Goal: Task Accomplishment & Management: Manage account settings

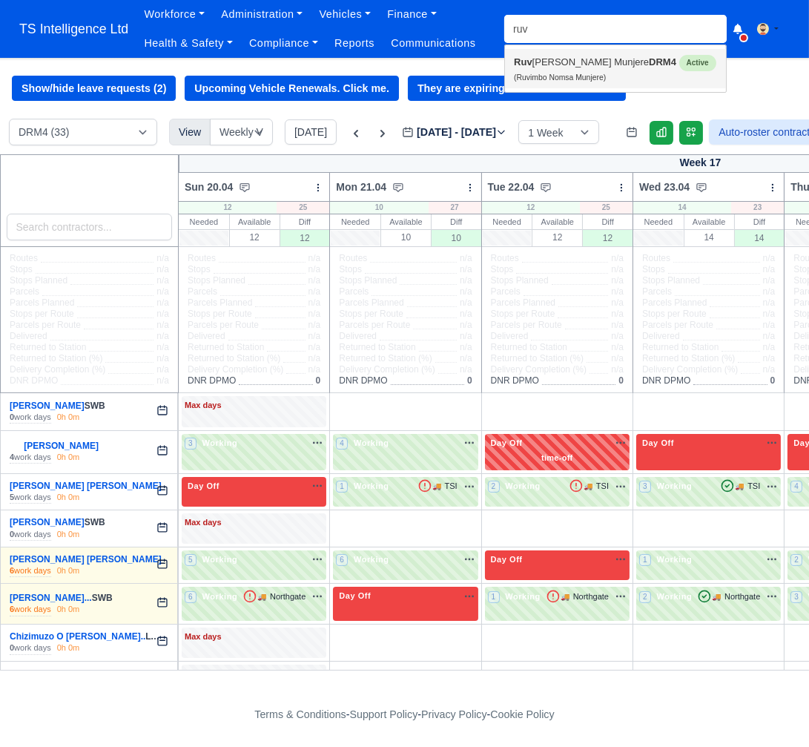
click at [531, 61] on link "Ruv imbo Nomsa Munjere DRM4 Active (Ruvimbo Nomsa Munjere)" at bounding box center [615, 68] width 221 height 39
type input "Ruvimbo Nomsa Munjere"
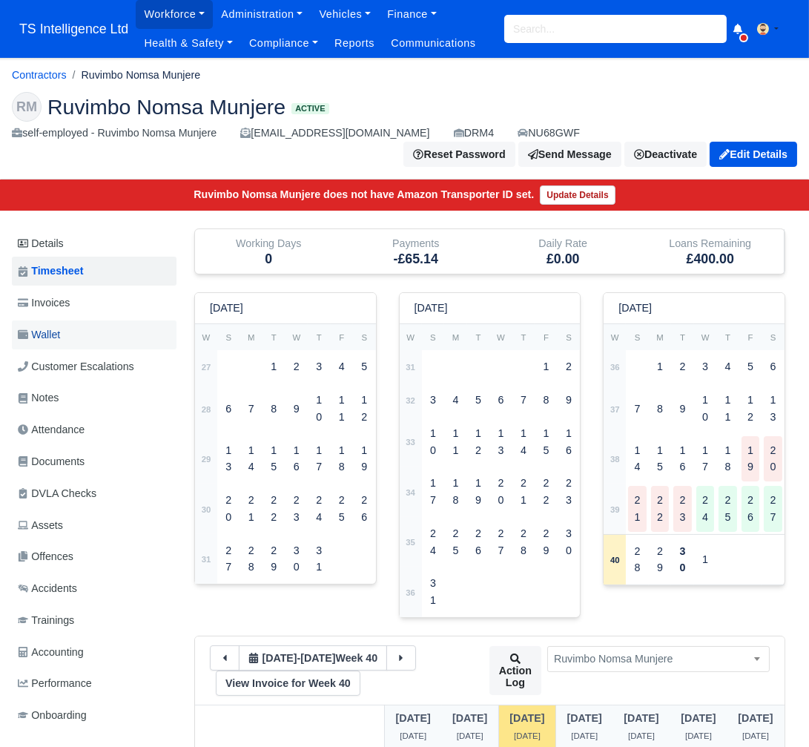
click at [76, 338] on link "Wallet" at bounding box center [94, 334] width 165 height 29
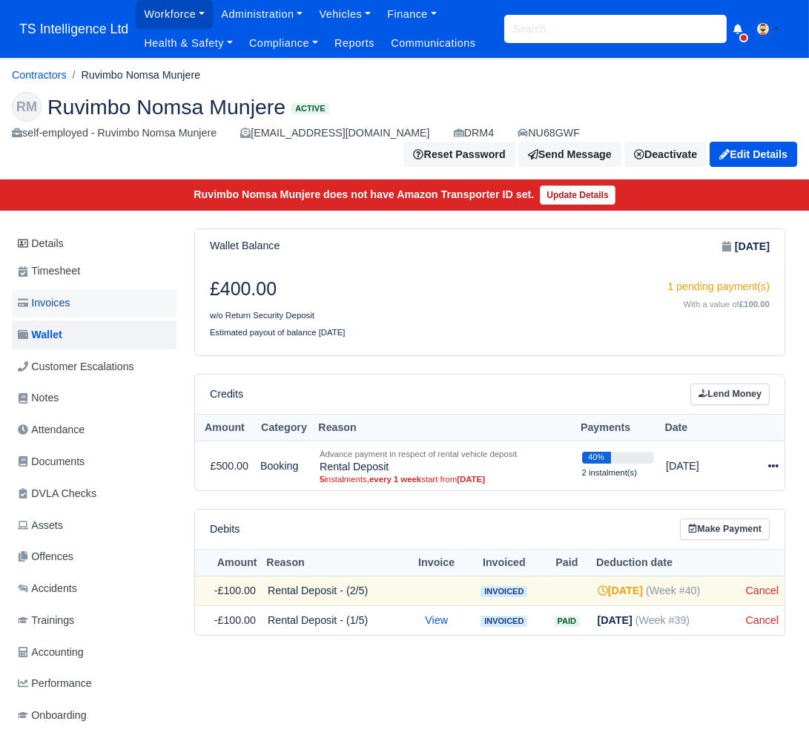
click at [70, 300] on span "Invoices" at bounding box center [44, 302] width 52 height 17
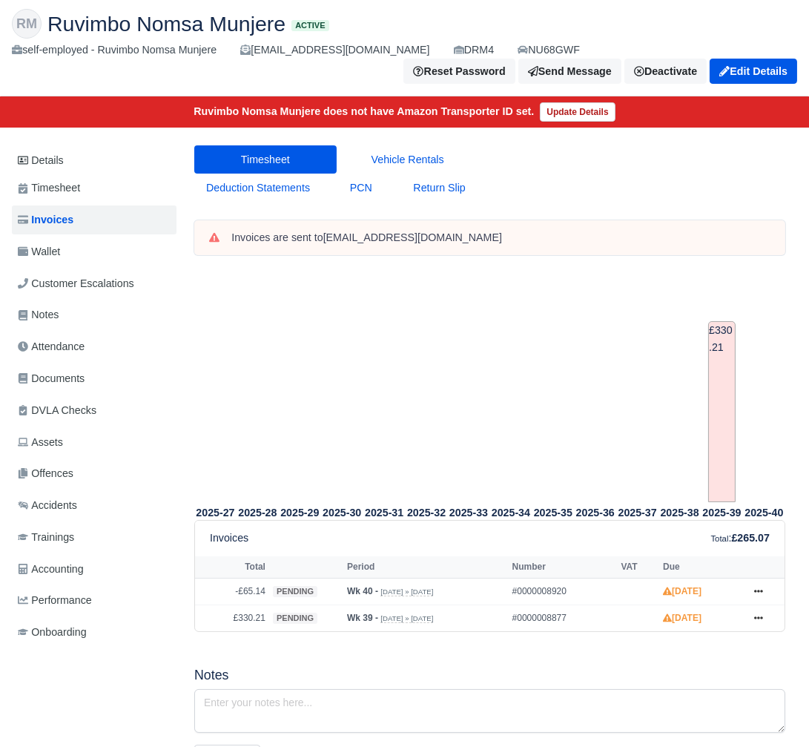
scroll to position [205, 0]
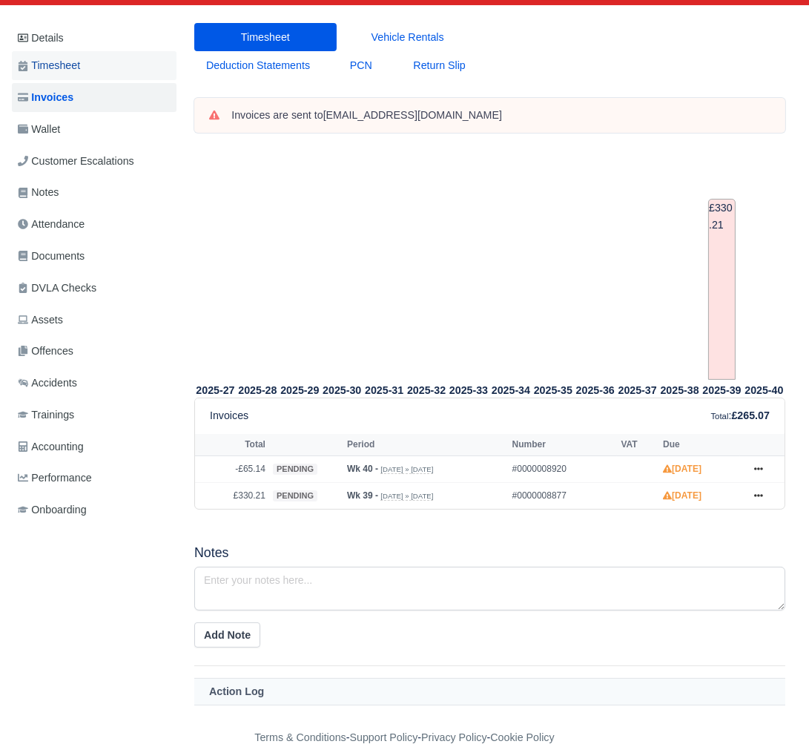
click at [59, 68] on span "Timesheet" at bounding box center [49, 65] width 62 height 17
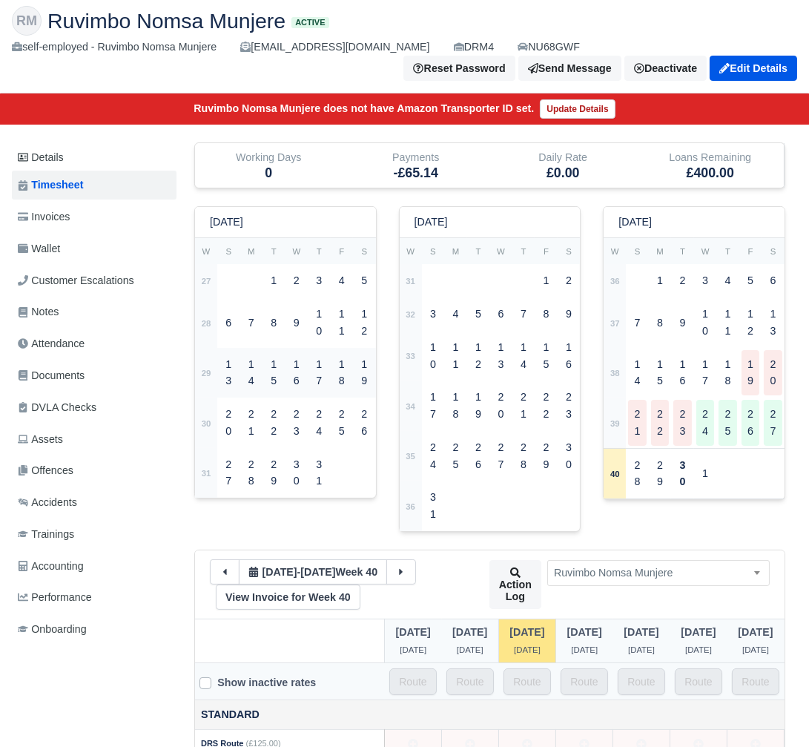
scroll to position [292, 0]
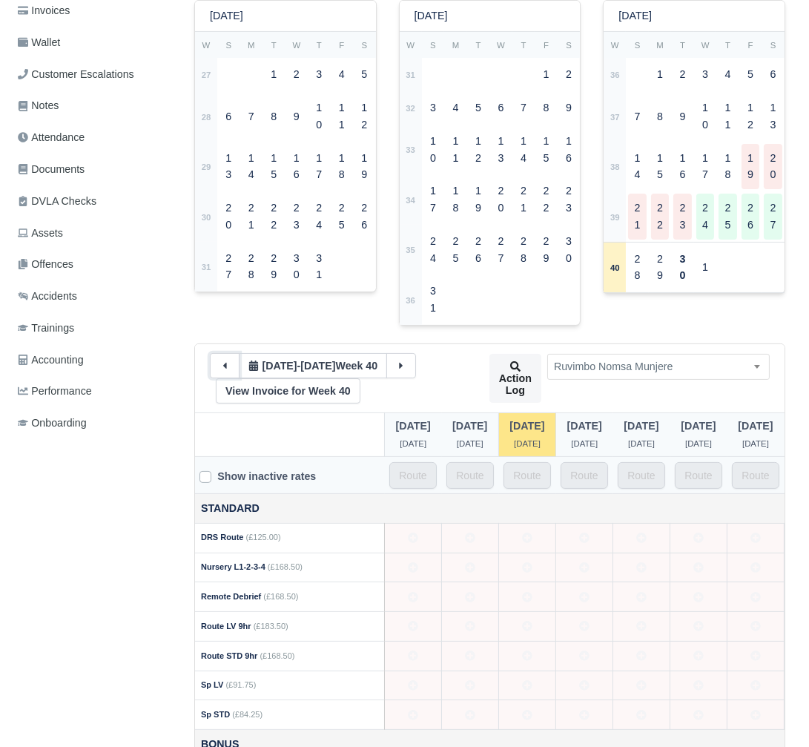
click at [228, 371] on icon at bounding box center [225, 366] width 10 height 10
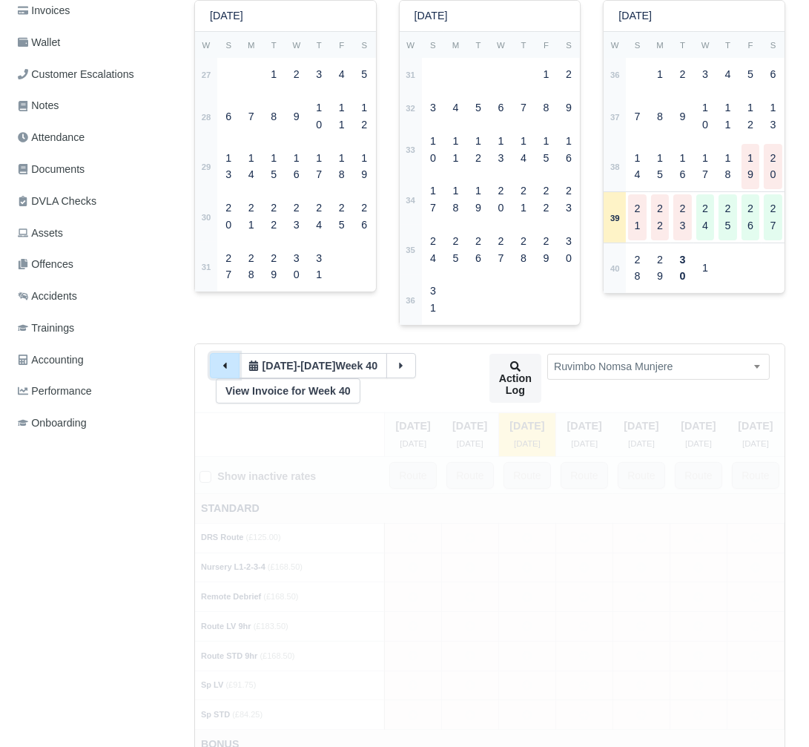
type input "44"
type input "4"
type input "45"
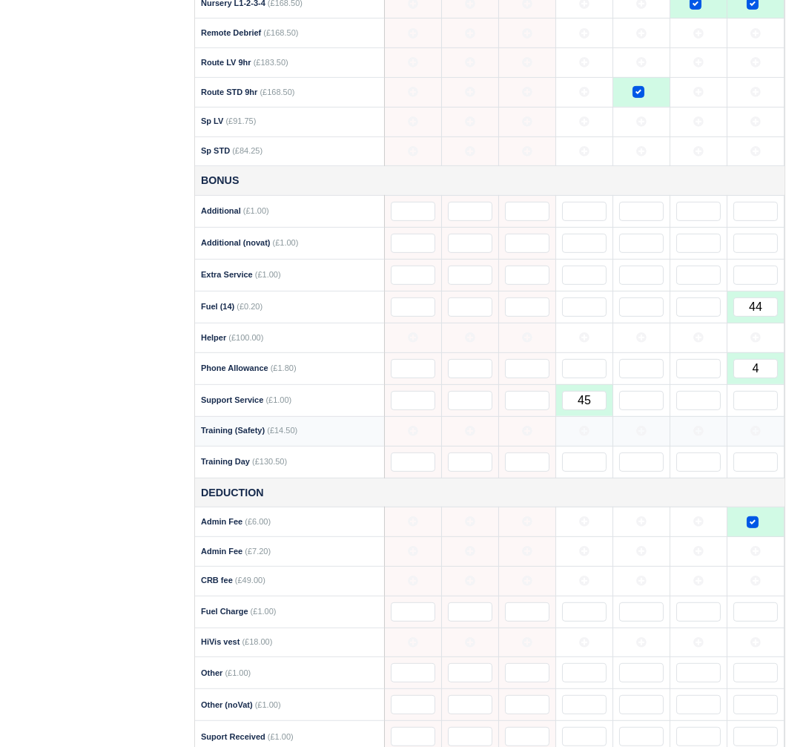
scroll to position [932, 0]
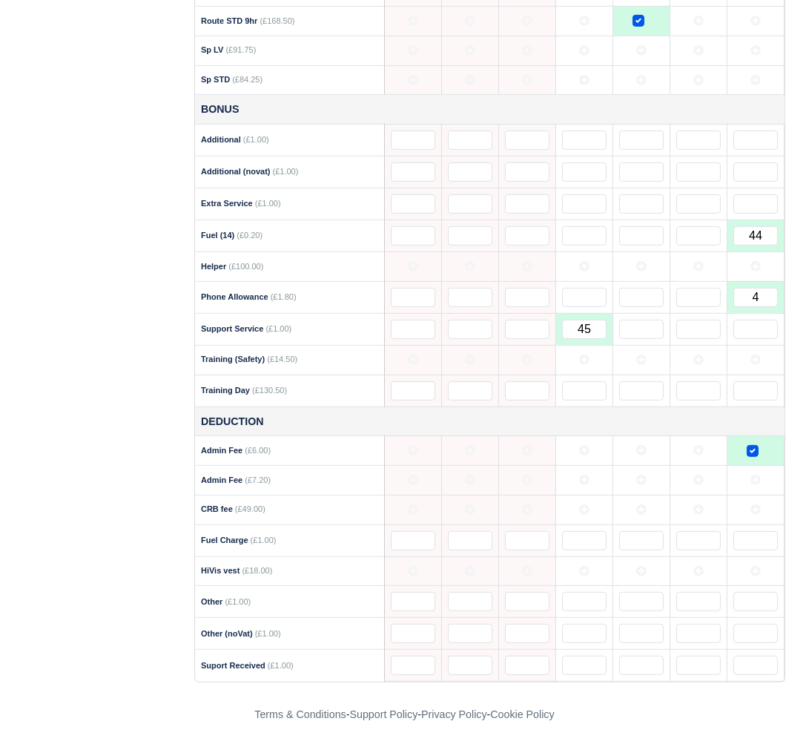
click at [753, 361] on icon at bounding box center [756, 360] width 10 height 10
click at [756, 392] on input "text" at bounding box center [756, 390] width 45 height 19
type input "1"
click at [751, 510] on icon at bounding box center [756, 509] width 10 height 10
click at [765, 582] on td at bounding box center [756, 571] width 57 height 30
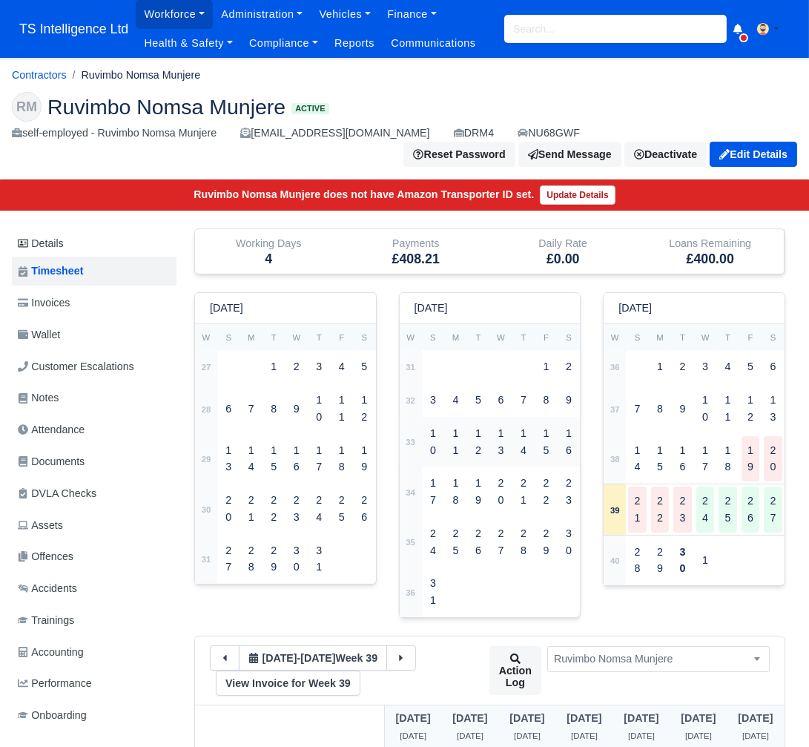
scroll to position [214, 0]
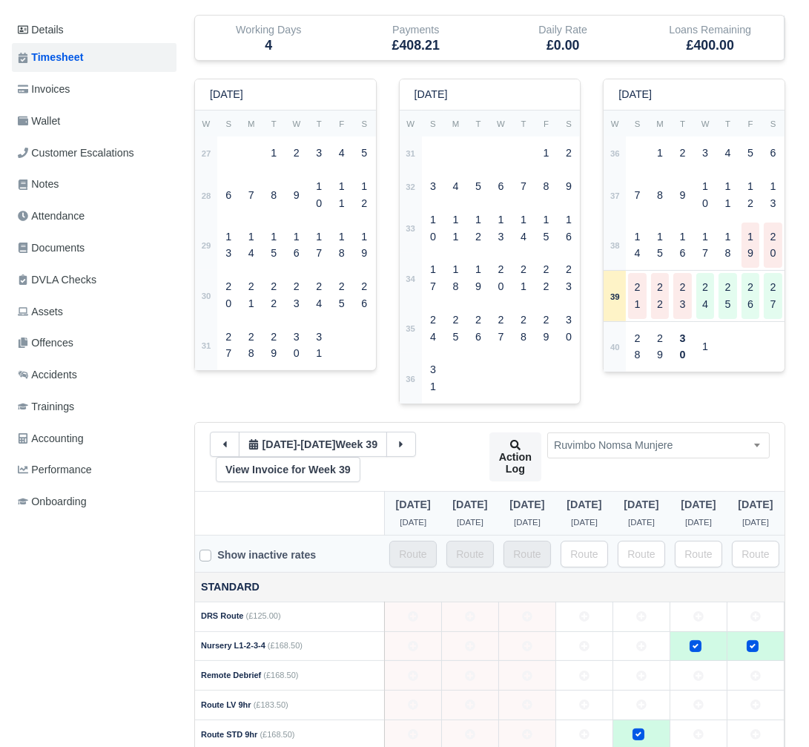
click at [556, 424] on div "21 Sep - 27 Sep Week 39 View Invoice for Week 39 Action Log Switch driver Abdul…" at bounding box center [490, 457] width 590 height 68
click at [617, 441] on span "Ruvimbo Nomsa Munjere" at bounding box center [658, 445] width 221 height 19
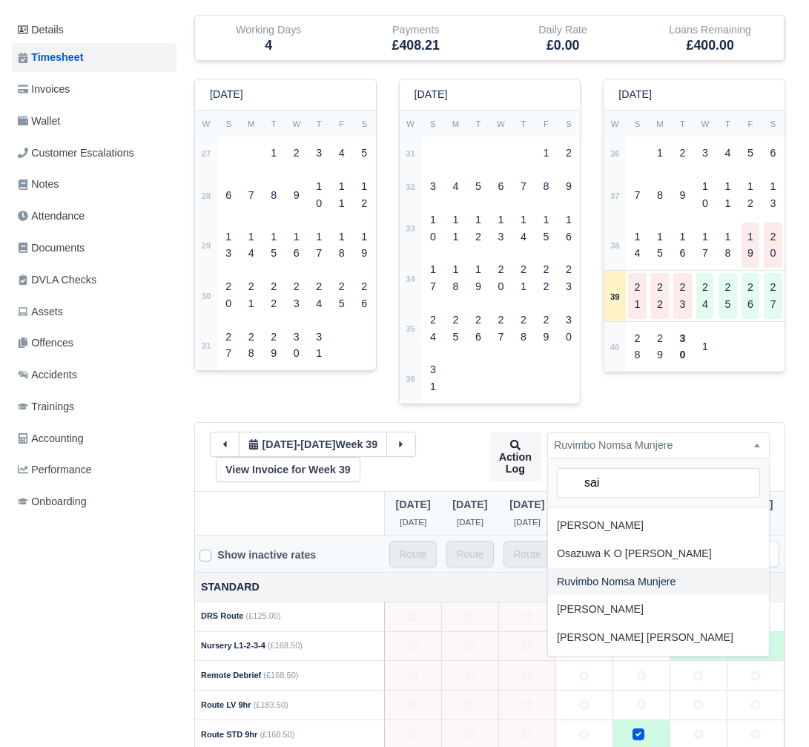
scroll to position [0, 0]
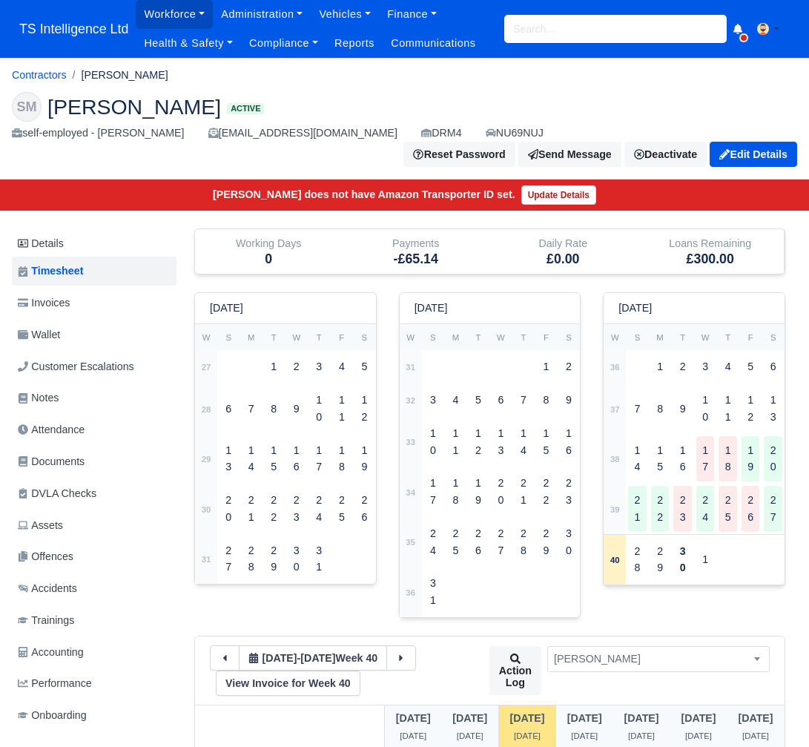
scroll to position [223, 0]
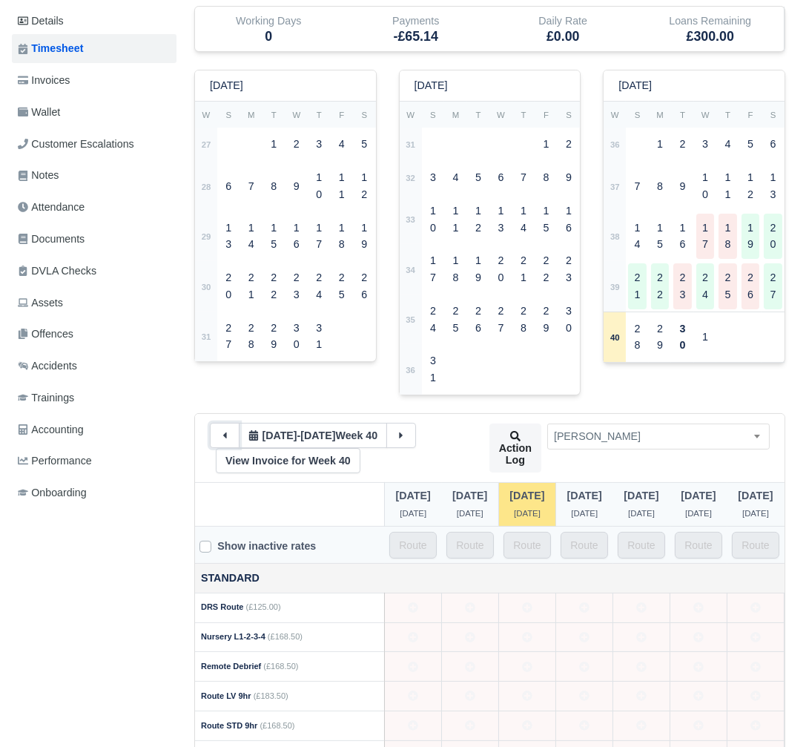
drag, startPoint x: 0, startPoint y: 0, endPoint x: 228, endPoint y: 407, distance: 466.6
click at [228, 430] on icon at bounding box center [225, 435] width 10 height 10
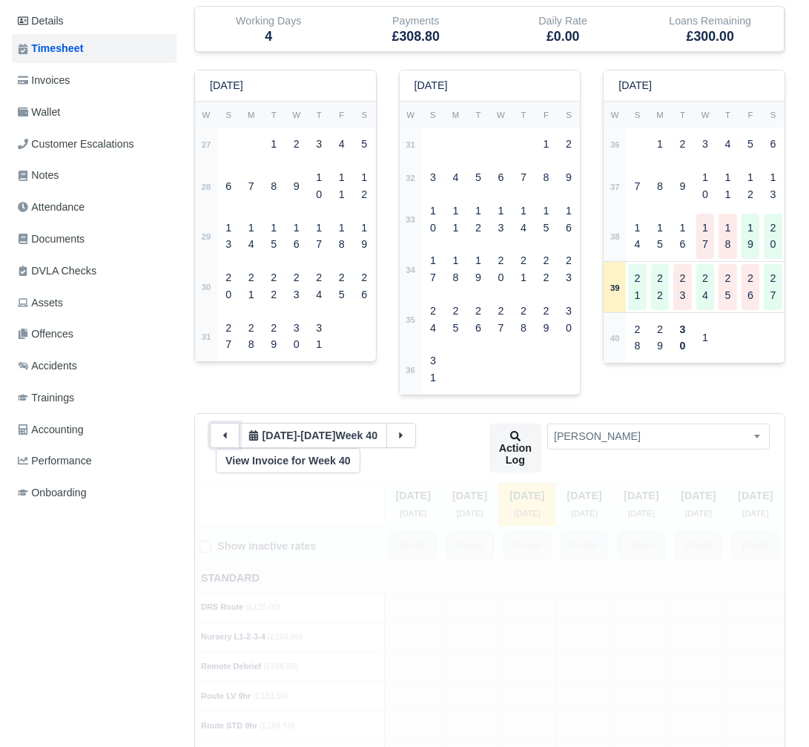
type input "58"
type input "4"
type input "25"
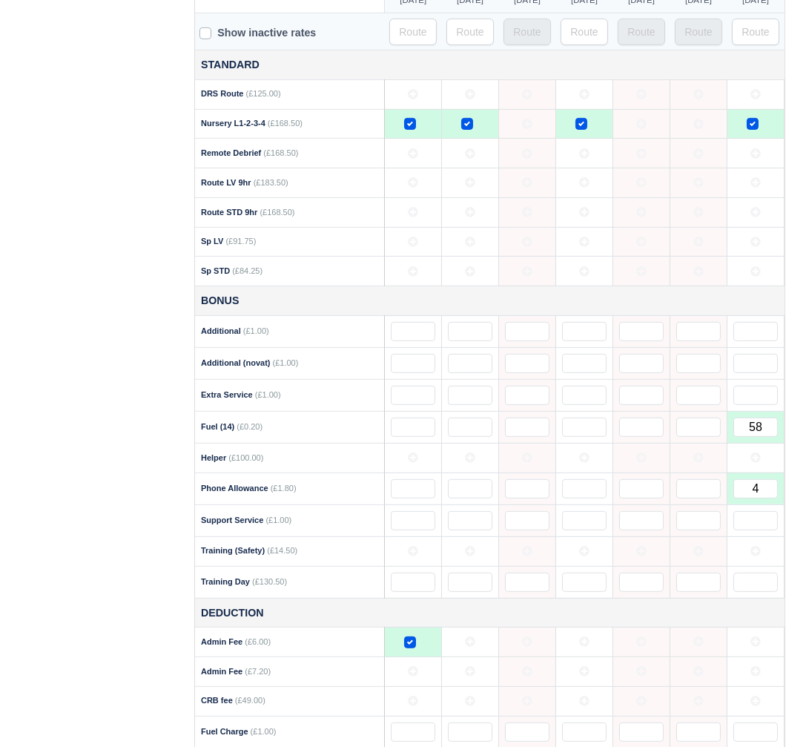
scroll to position [740, 0]
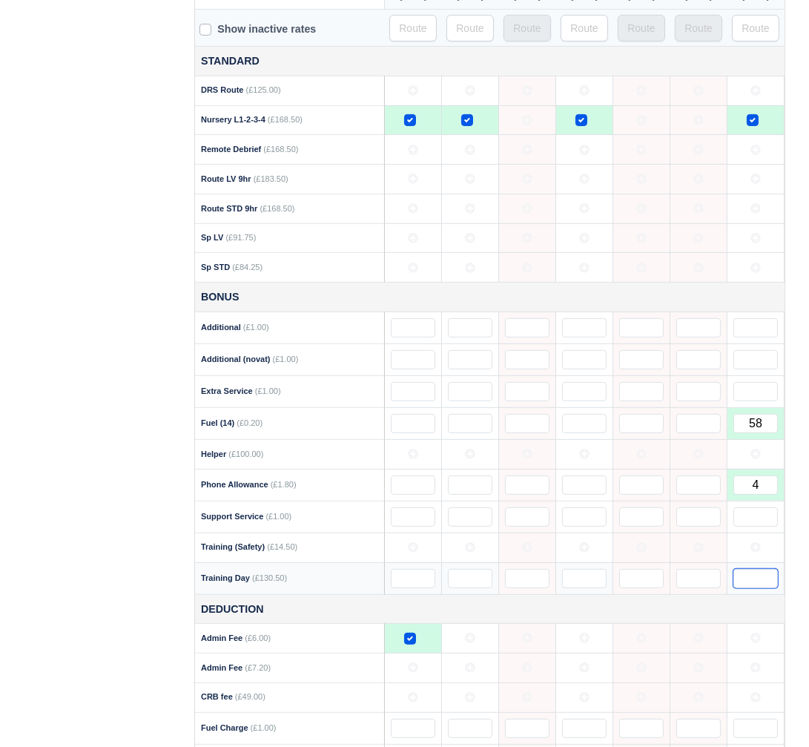
click at [740, 569] on input "text" at bounding box center [756, 578] width 45 height 19
type input "2"
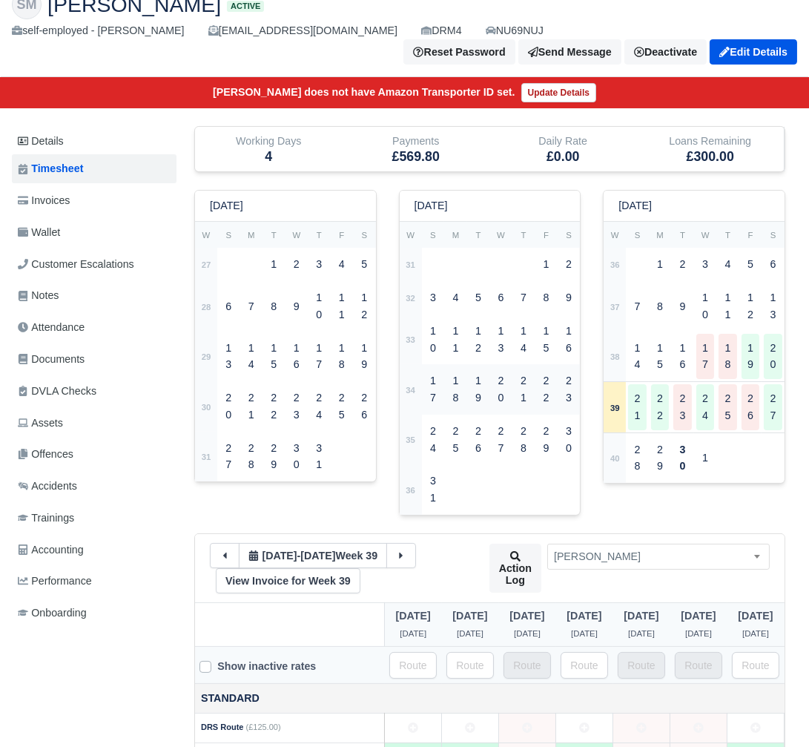
scroll to position [126, 0]
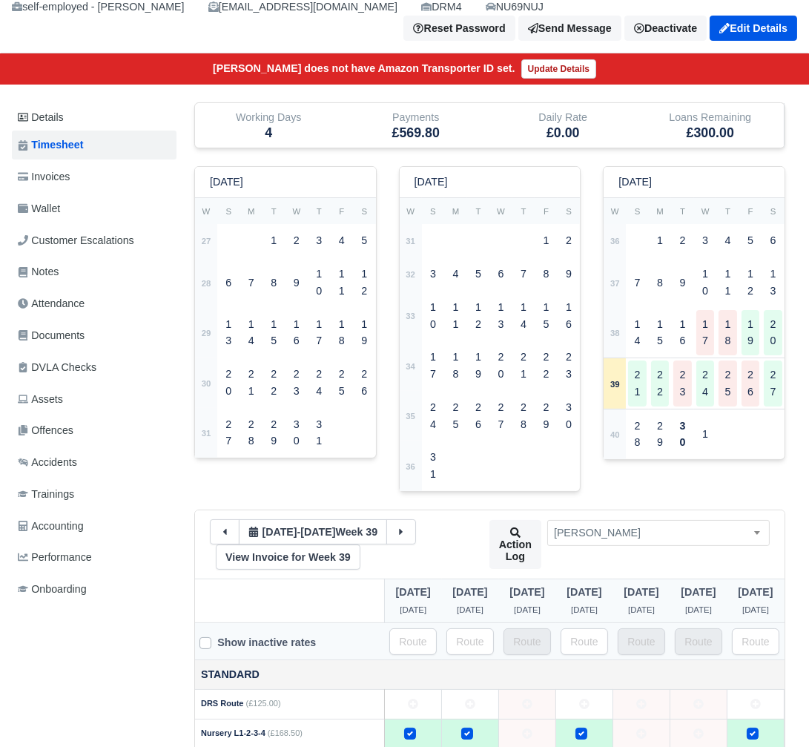
type input "2"
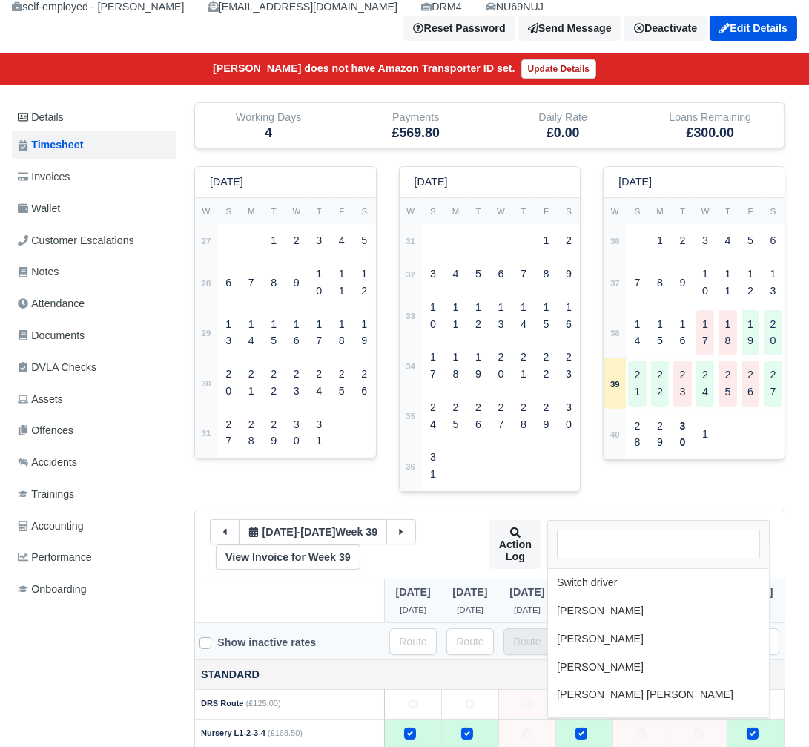
scroll to position [925, 0]
click at [677, 524] on span "[PERSON_NAME]" at bounding box center [658, 533] width 221 height 19
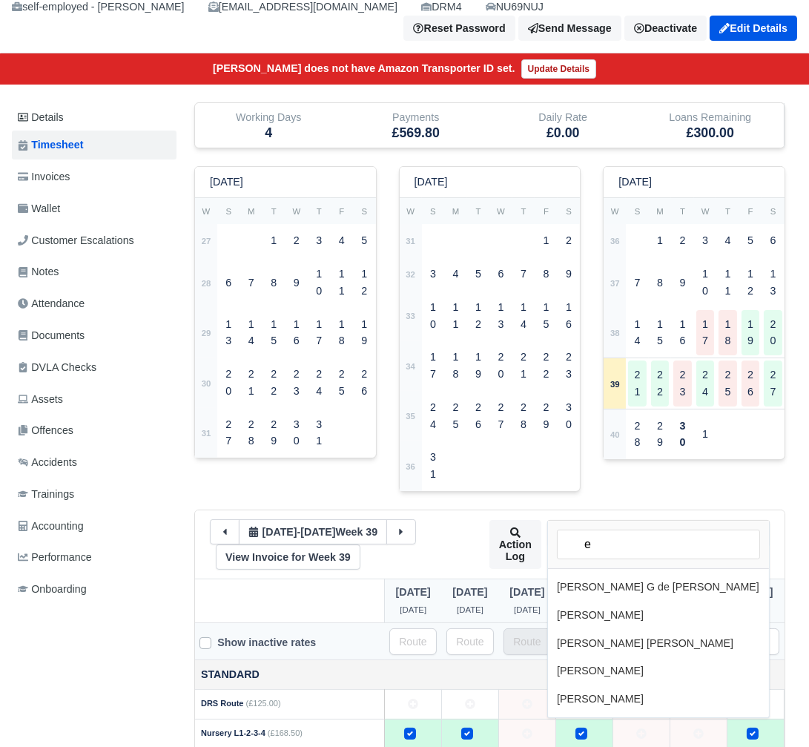
scroll to position [0, 0]
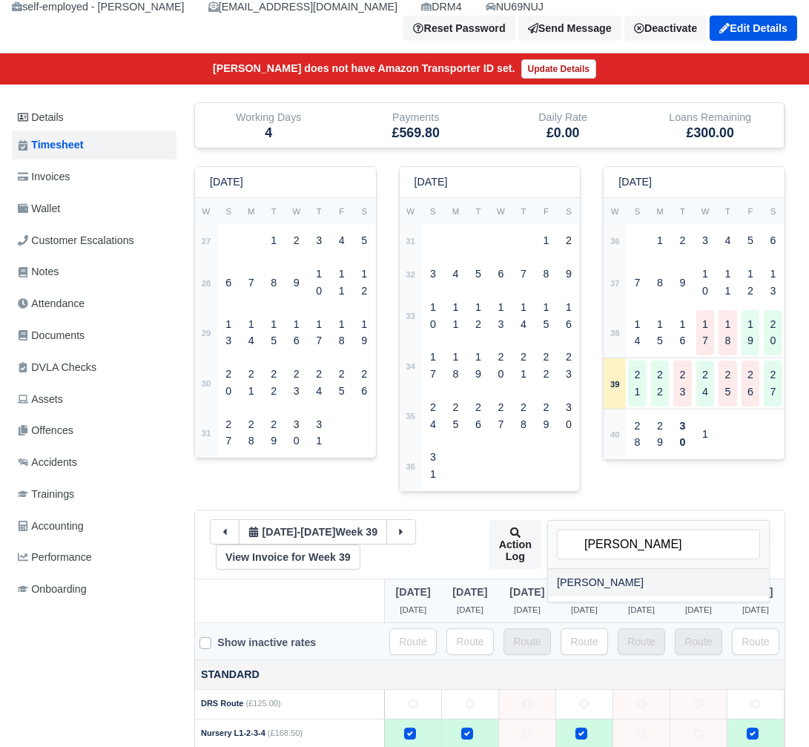
type input "edw"
select select "1455"
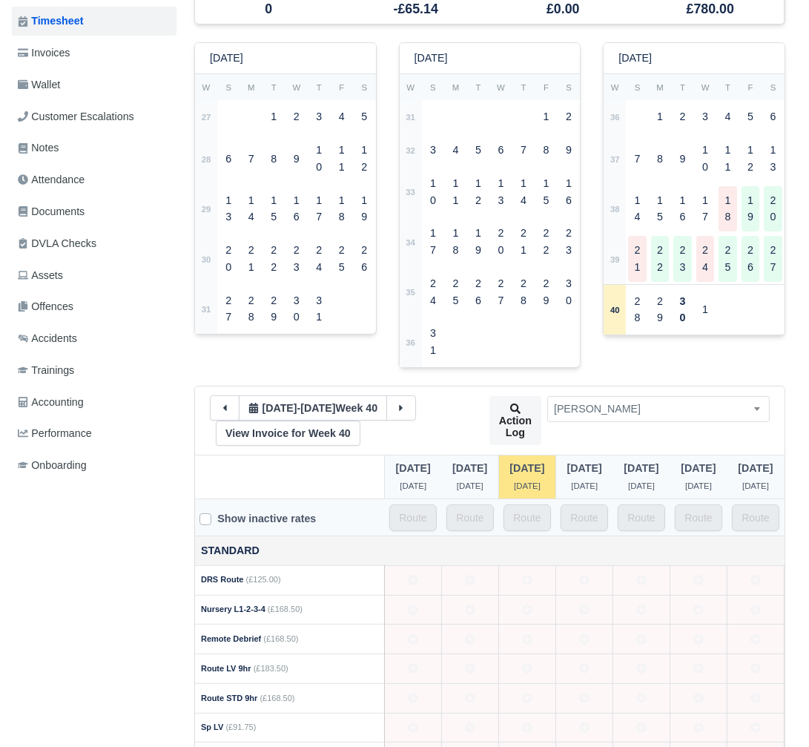
scroll to position [341, 0]
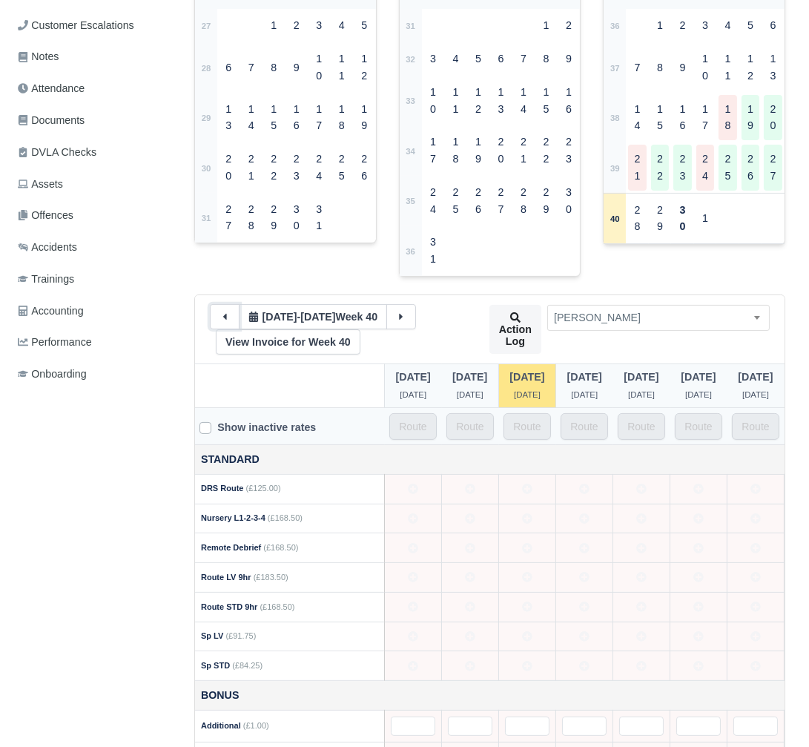
click at [216, 316] on button at bounding box center [225, 316] width 30 height 25
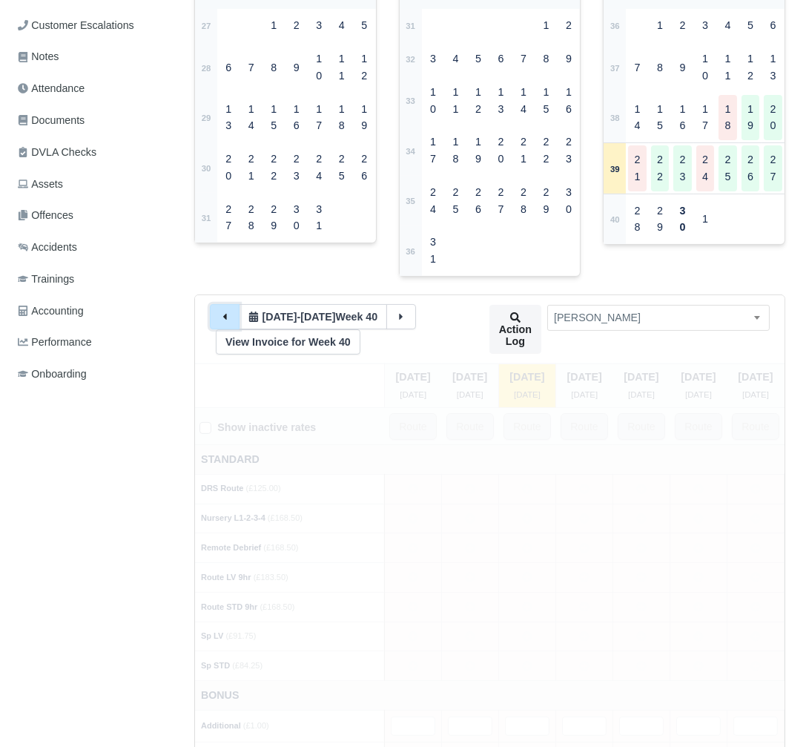
type input "75"
type input "5"
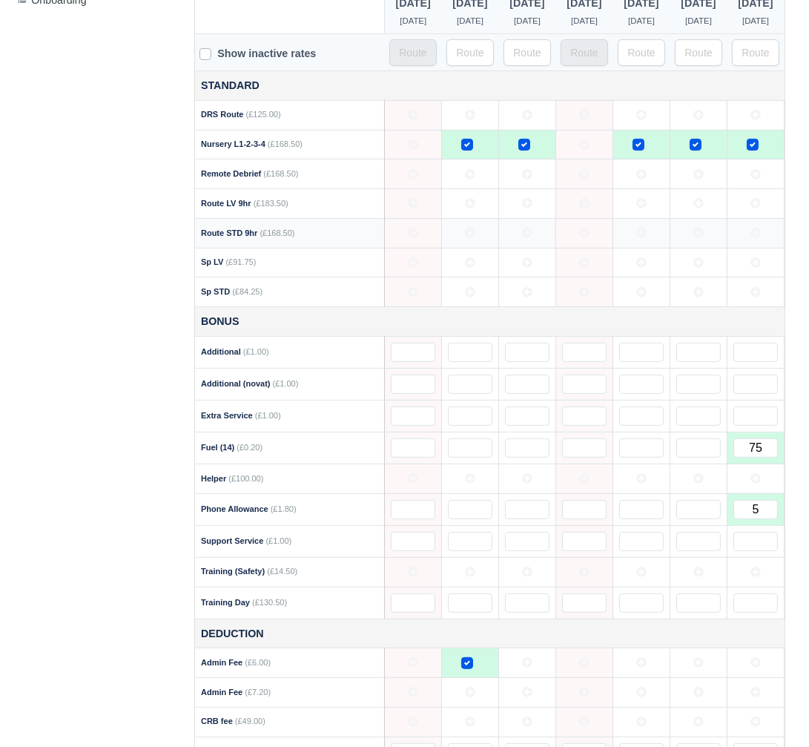
scroll to position [932, 0]
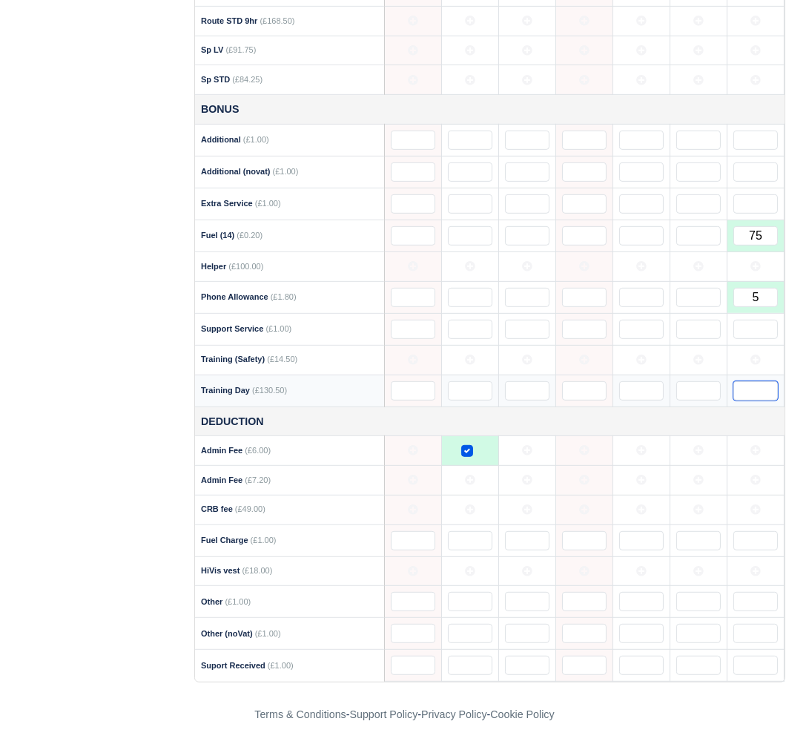
click at [763, 395] on input "text" at bounding box center [756, 390] width 45 height 19
type input "2"
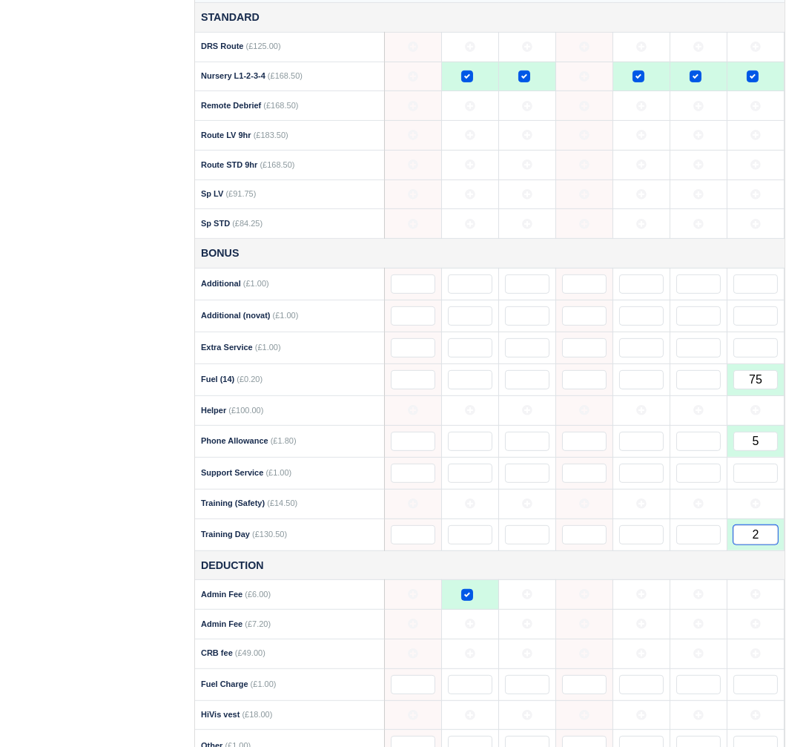
scroll to position [693, 0]
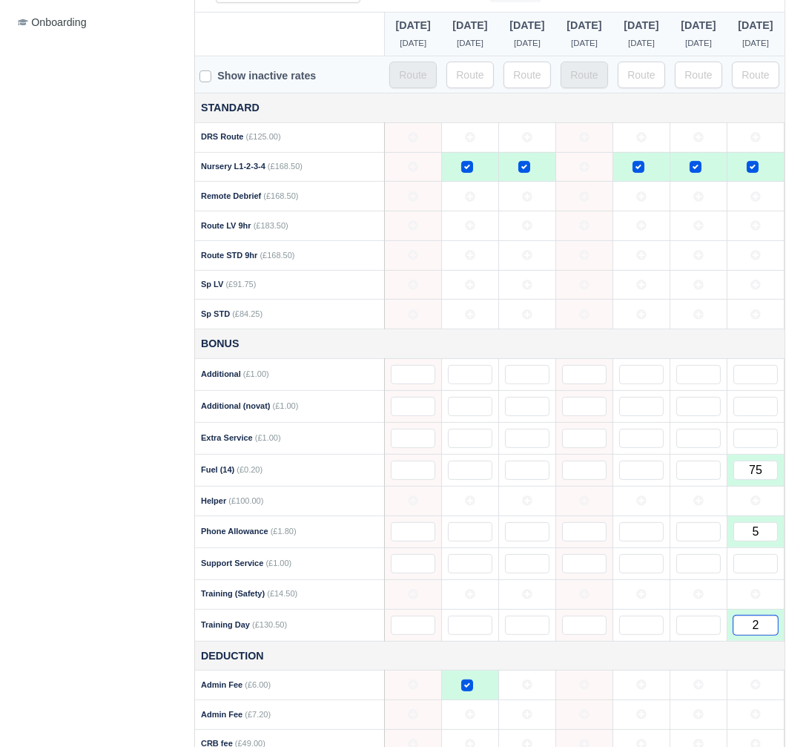
type input "2"
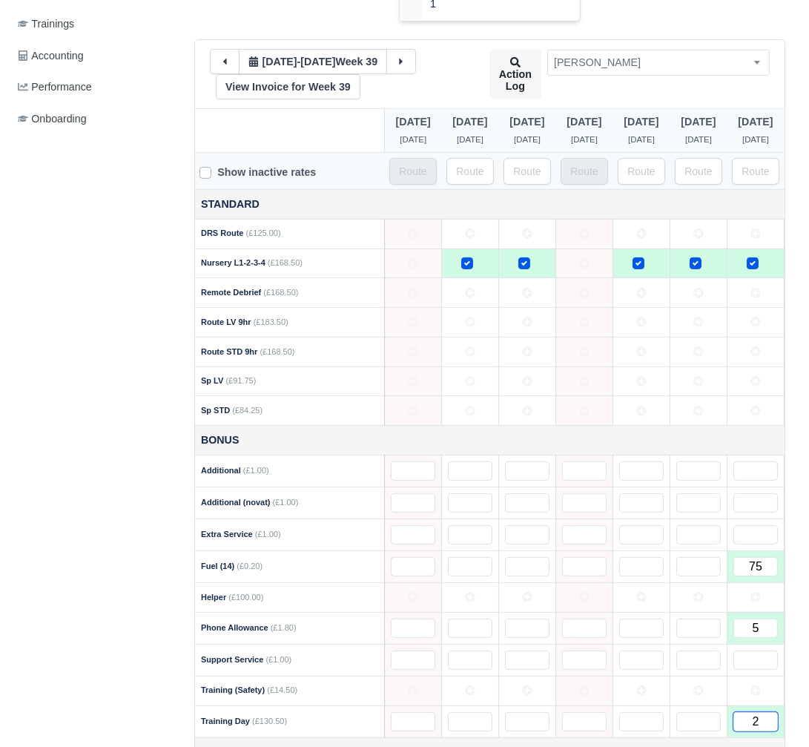
scroll to position [0, 0]
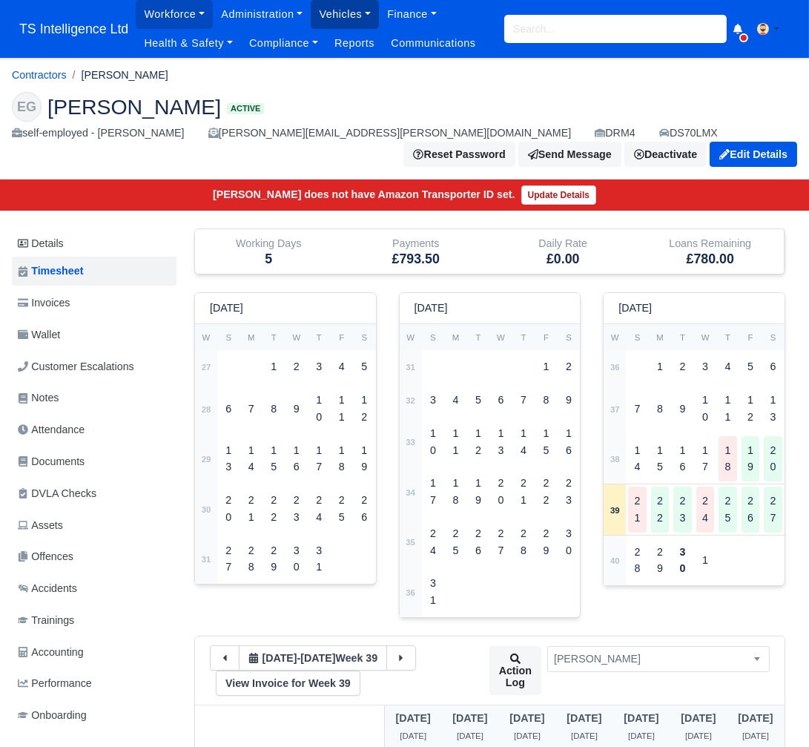
click at [332, 15] on link "Vehicles" at bounding box center [345, 14] width 68 height 29
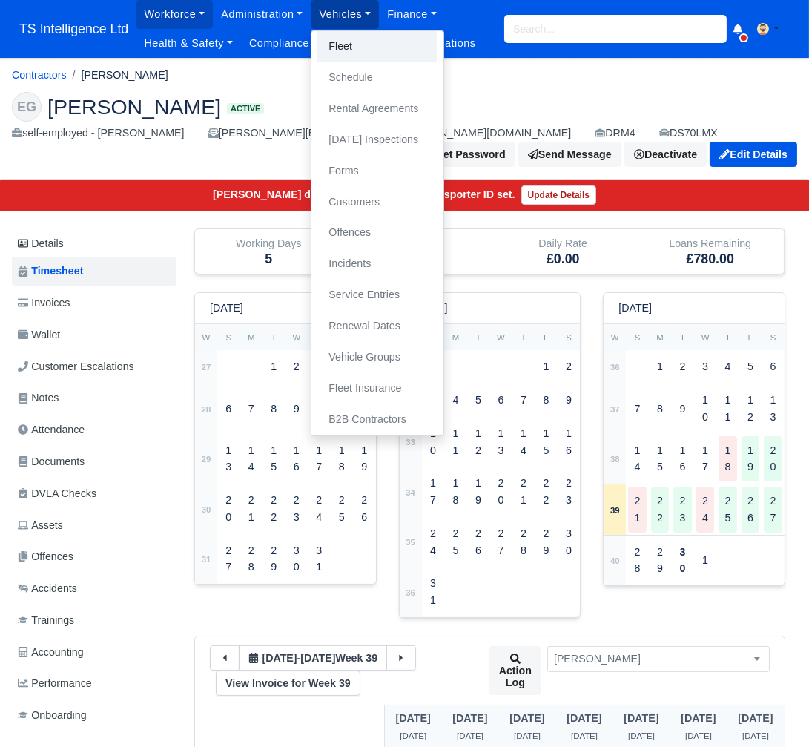
click at [340, 48] on link "Fleet" at bounding box center [377, 46] width 120 height 31
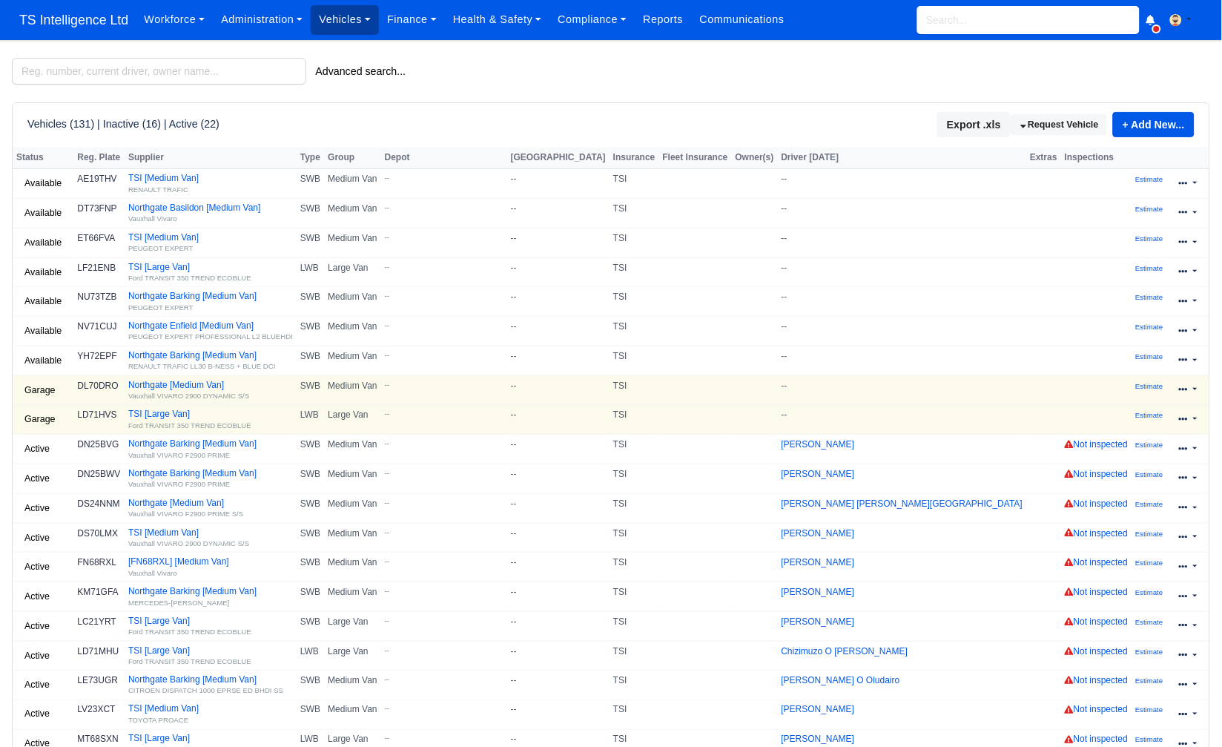
click at [332, 13] on link "Vehicles" at bounding box center [345, 19] width 68 height 29
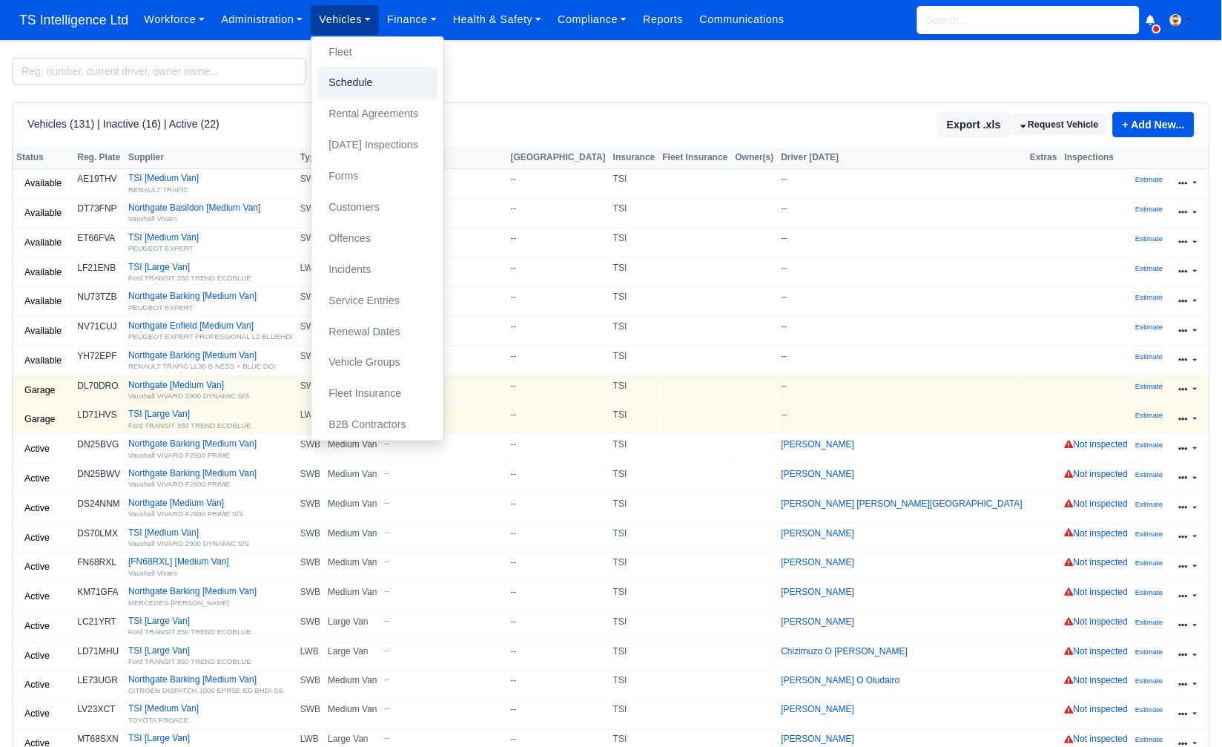
click at [368, 85] on link "Schedule" at bounding box center [377, 83] width 120 height 31
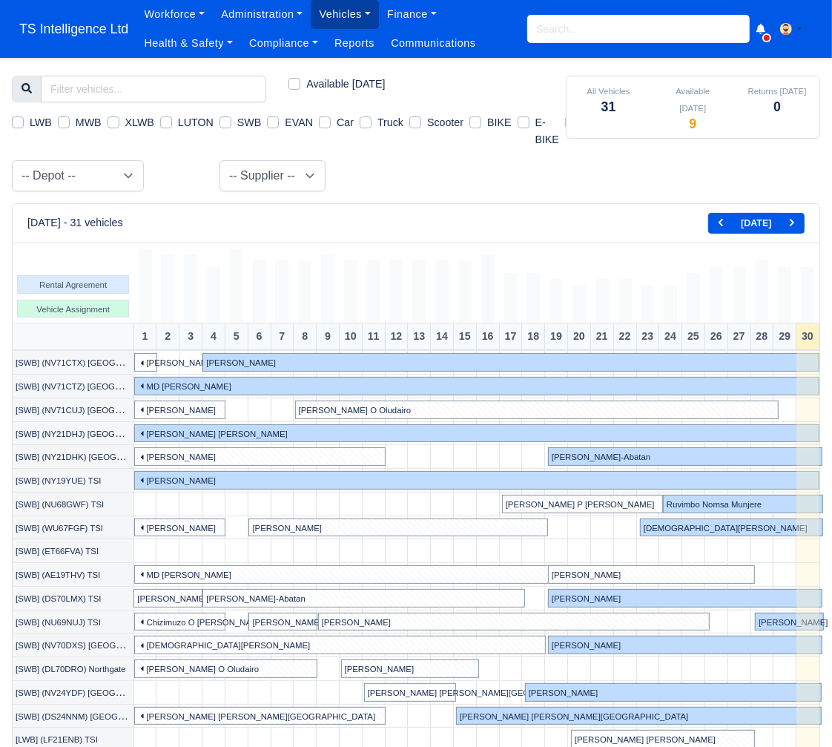
click at [351, 16] on link "Vehicles" at bounding box center [345, 14] width 68 height 29
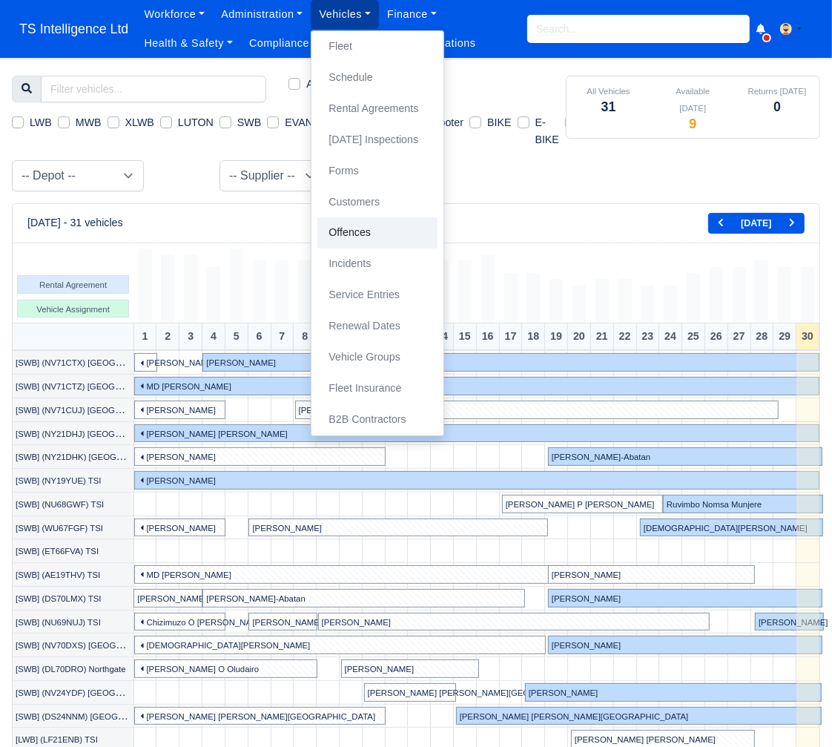
click at [359, 237] on link "Offences" at bounding box center [377, 232] width 120 height 31
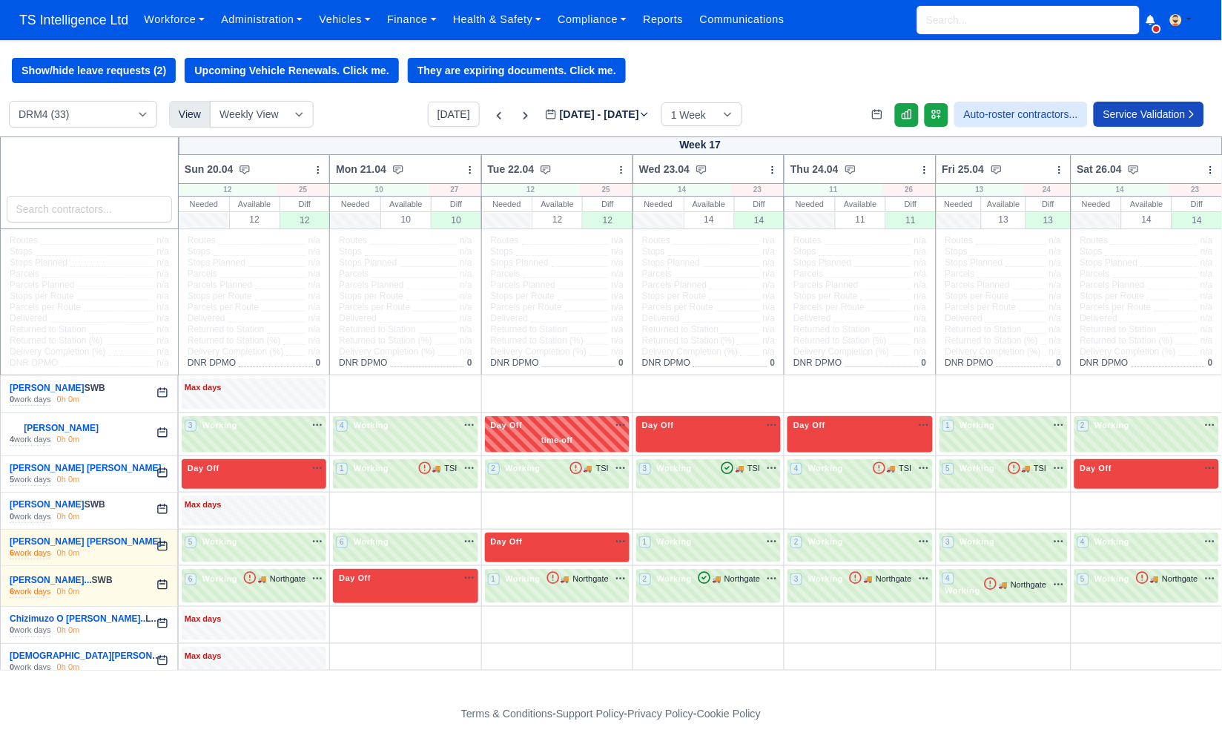
click at [1010, 27] on input "search" at bounding box center [1029, 20] width 223 height 28
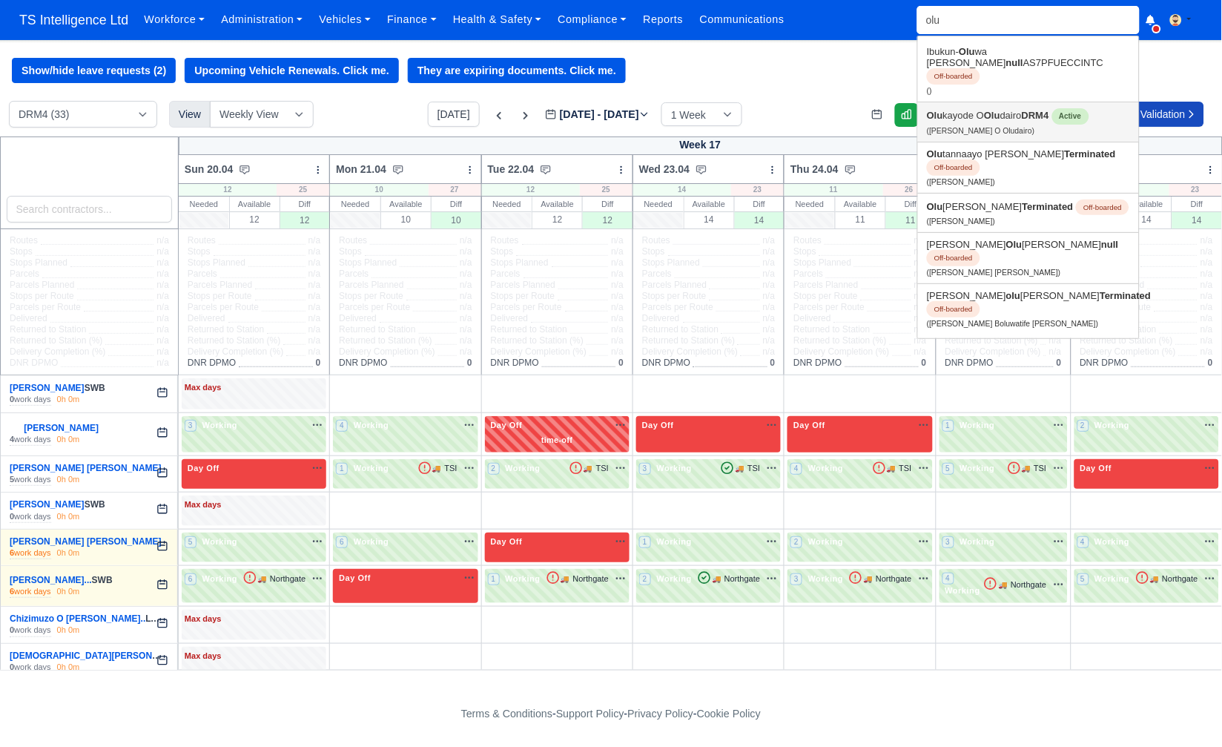
click at [995, 111] on link "[PERSON_NAME] O [PERSON_NAME] DRM4 Active ([PERSON_NAME] O Oludairo)" at bounding box center [1028, 121] width 221 height 39
type input "[PERSON_NAME] O Oludairo"
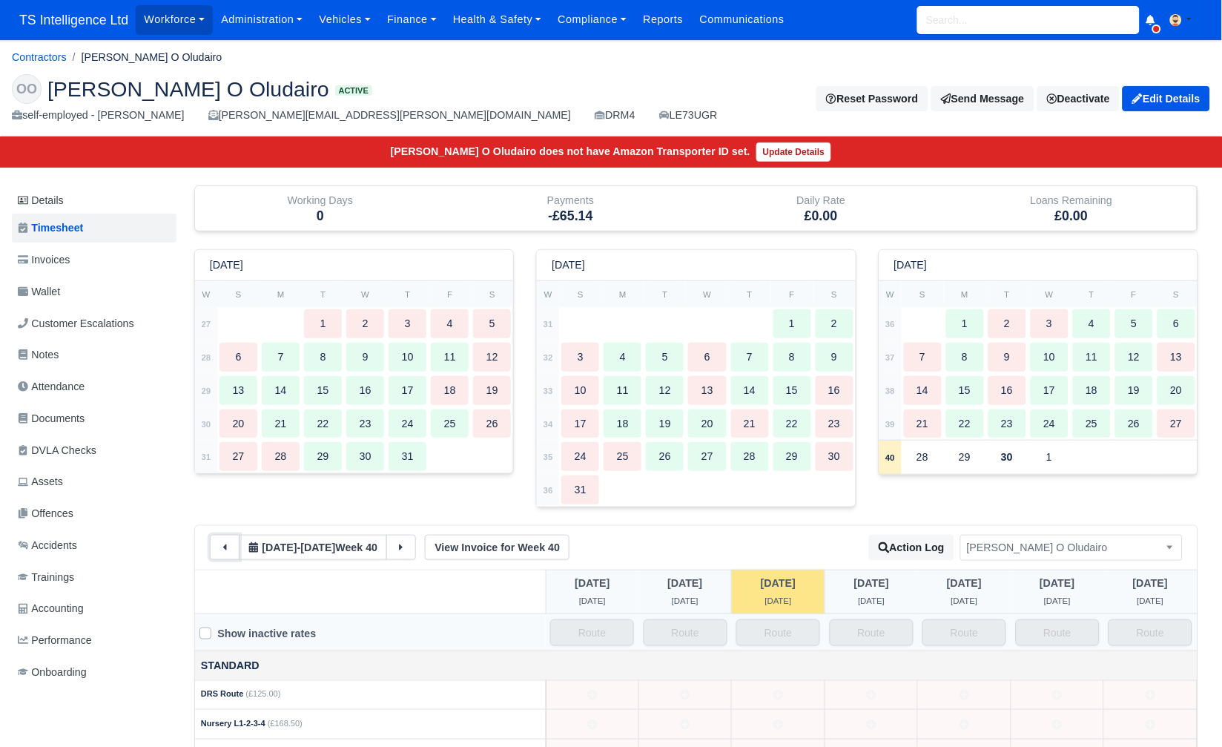
click at [225, 547] on icon at bounding box center [225, 547] width 4 height 6
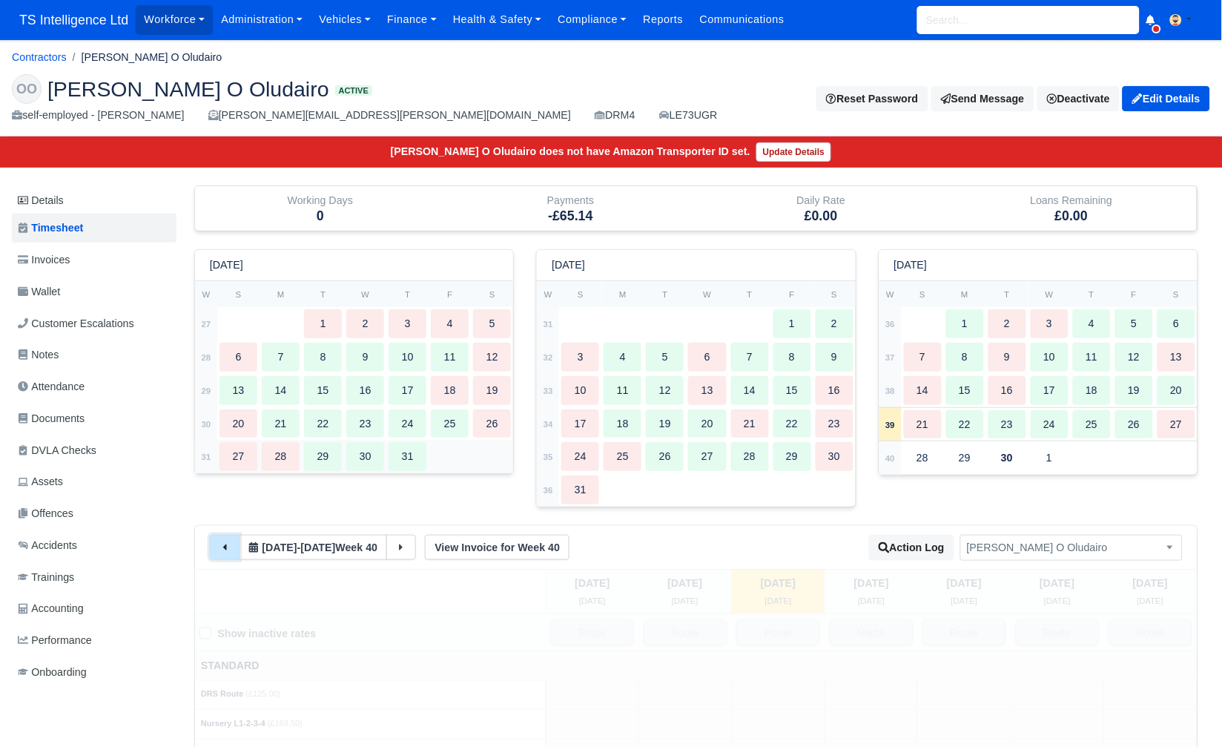
type input "91"
type input "5"
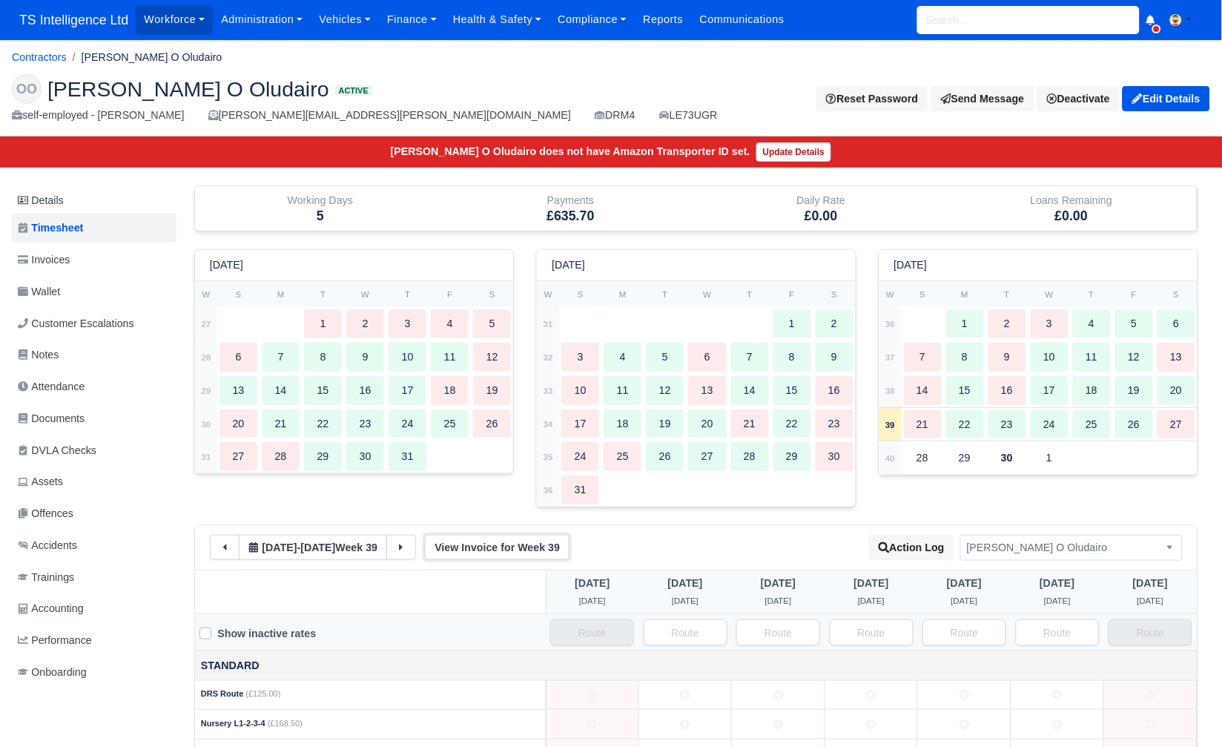
click at [516, 550] on link "View Invoice for Week 39" at bounding box center [497, 547] width 145 height 25
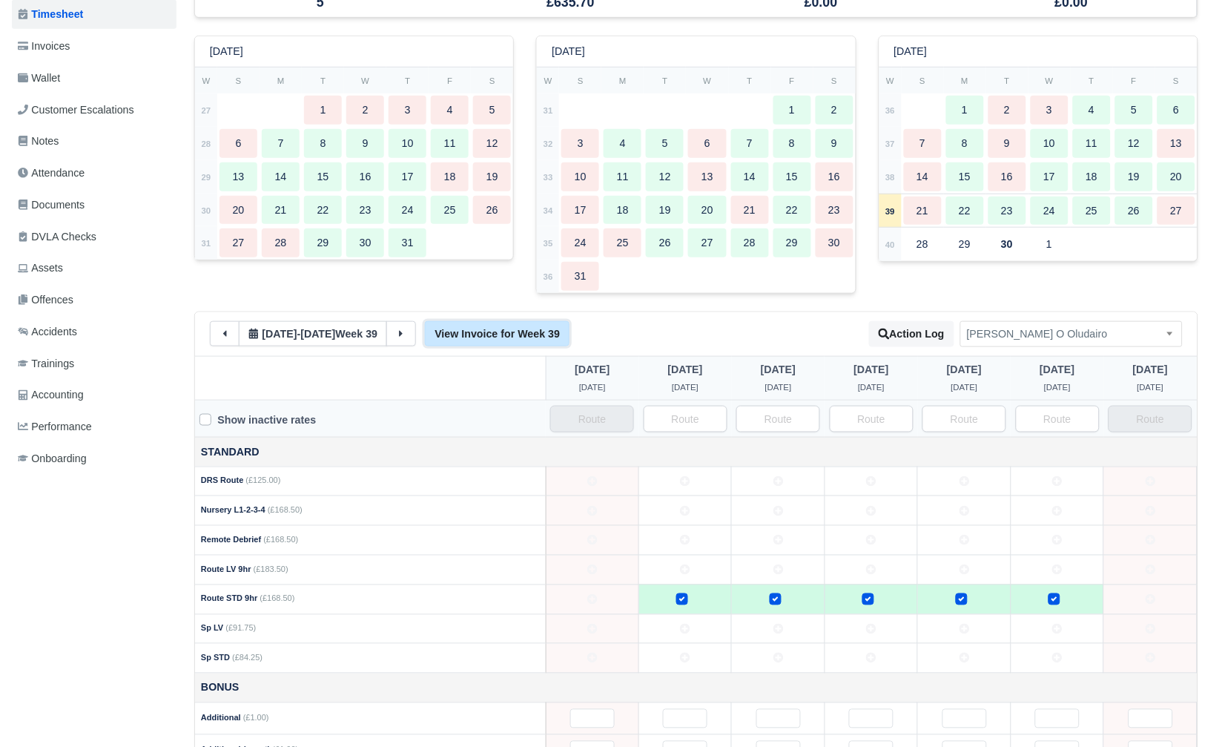
scroll to position [234, 0]
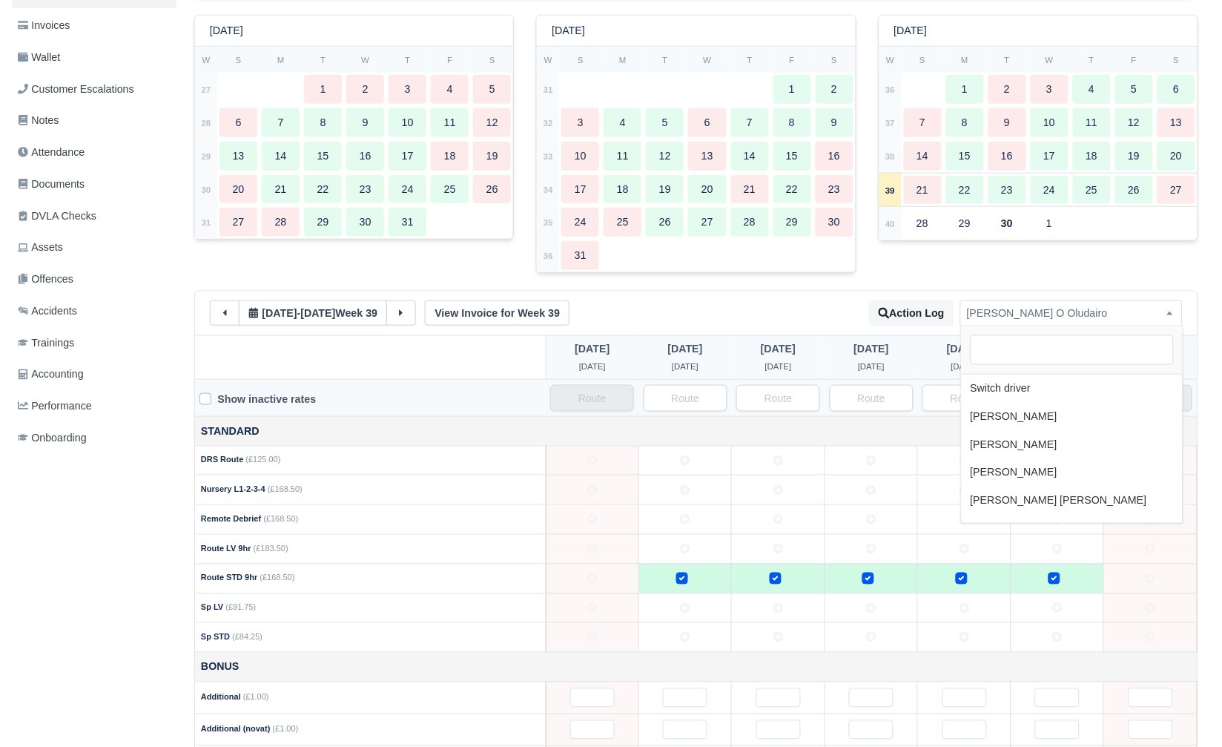
click at [1065, 311] on span "[PERSON_NAME] O Oludairo" at bounding box center [1071, 313] width 221 height 19
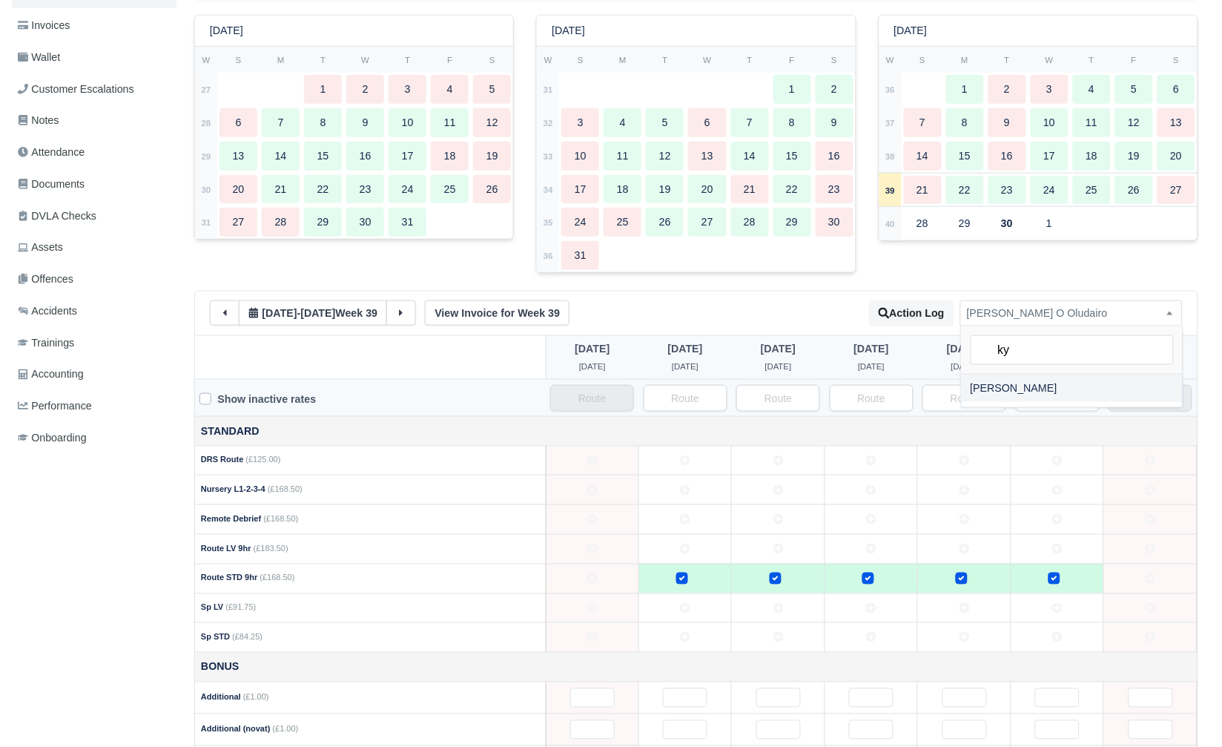
type input "ky"
select select "1247"
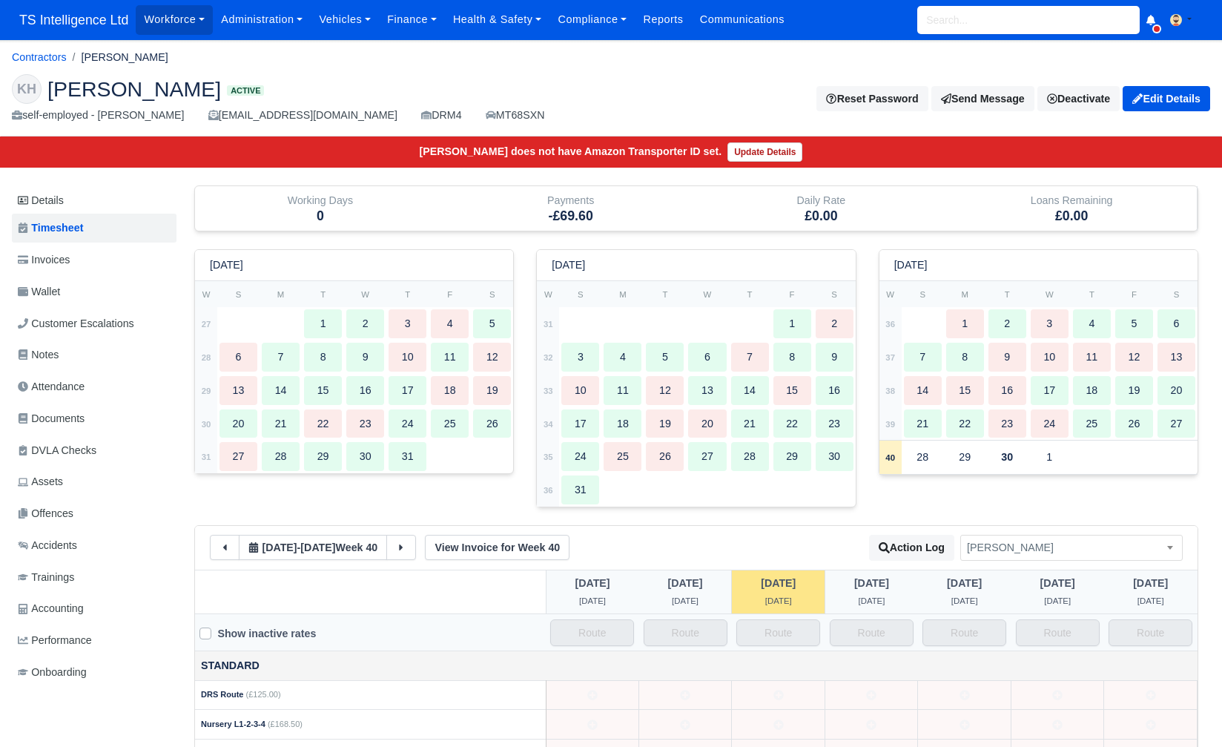
scroll to position [245, 0]
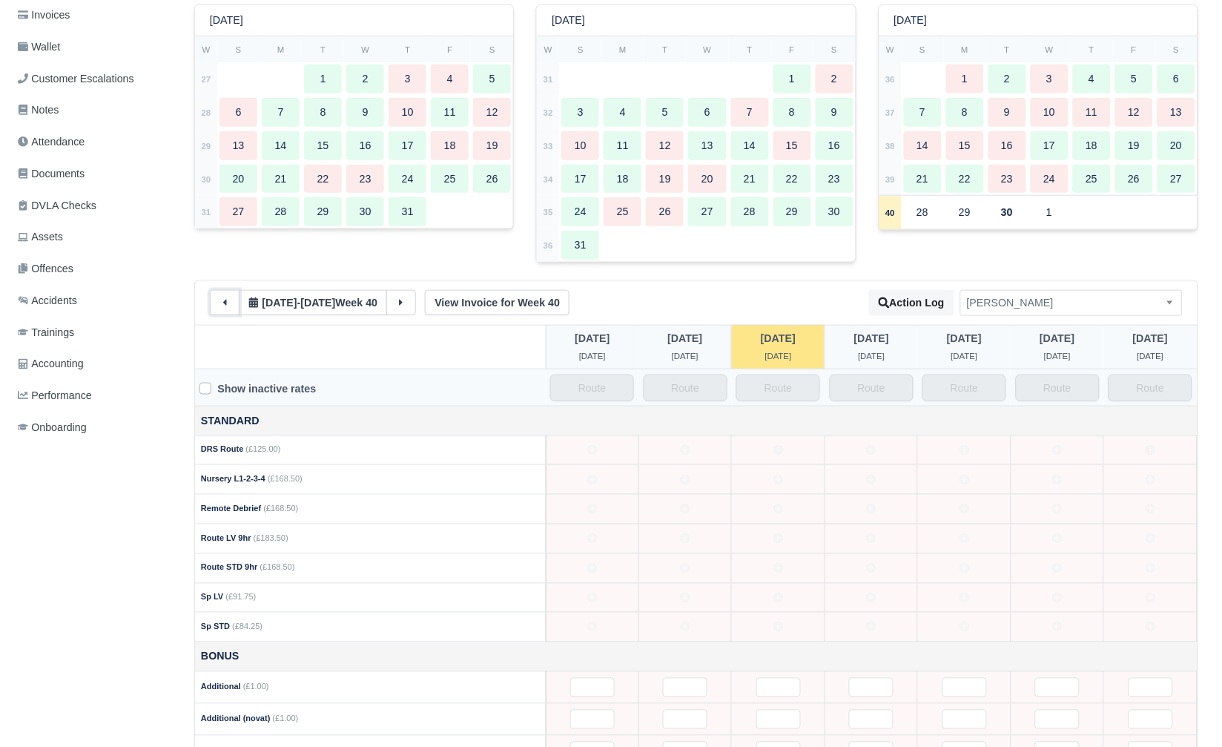
click at [212, 301] on button at bounding box center [225, 302] width 30 height 25
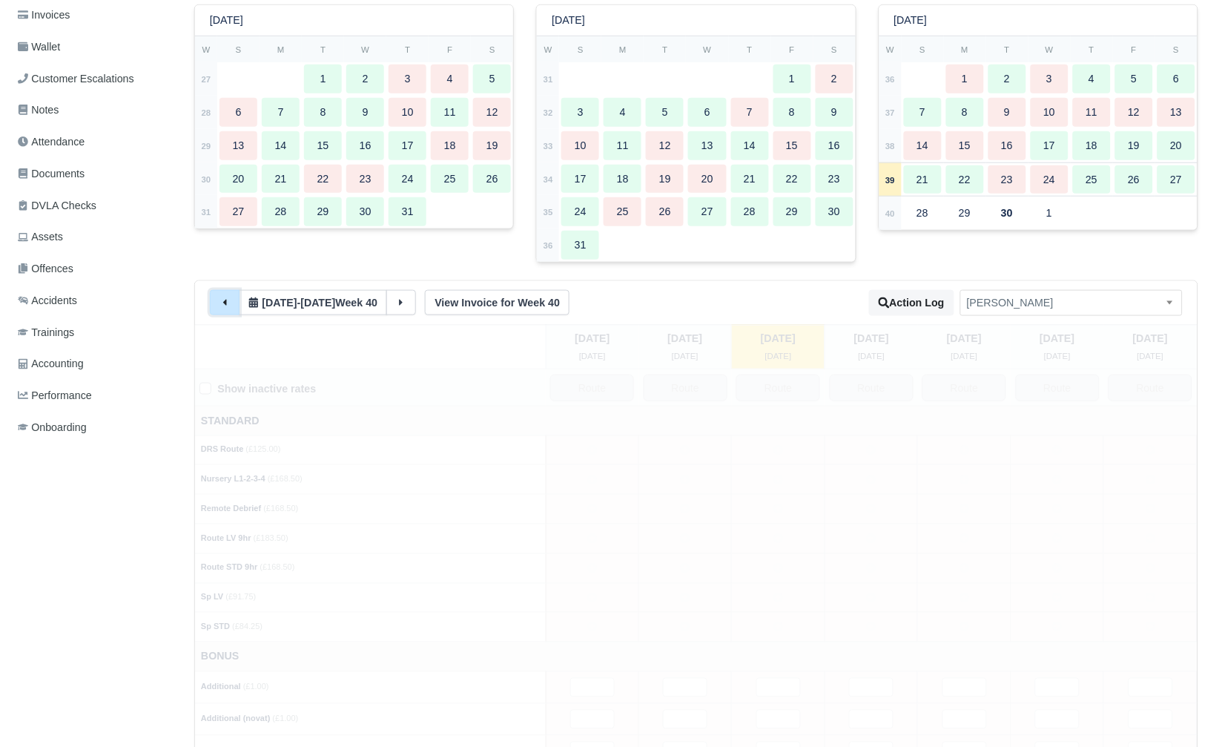
type input "89"
type input "5"
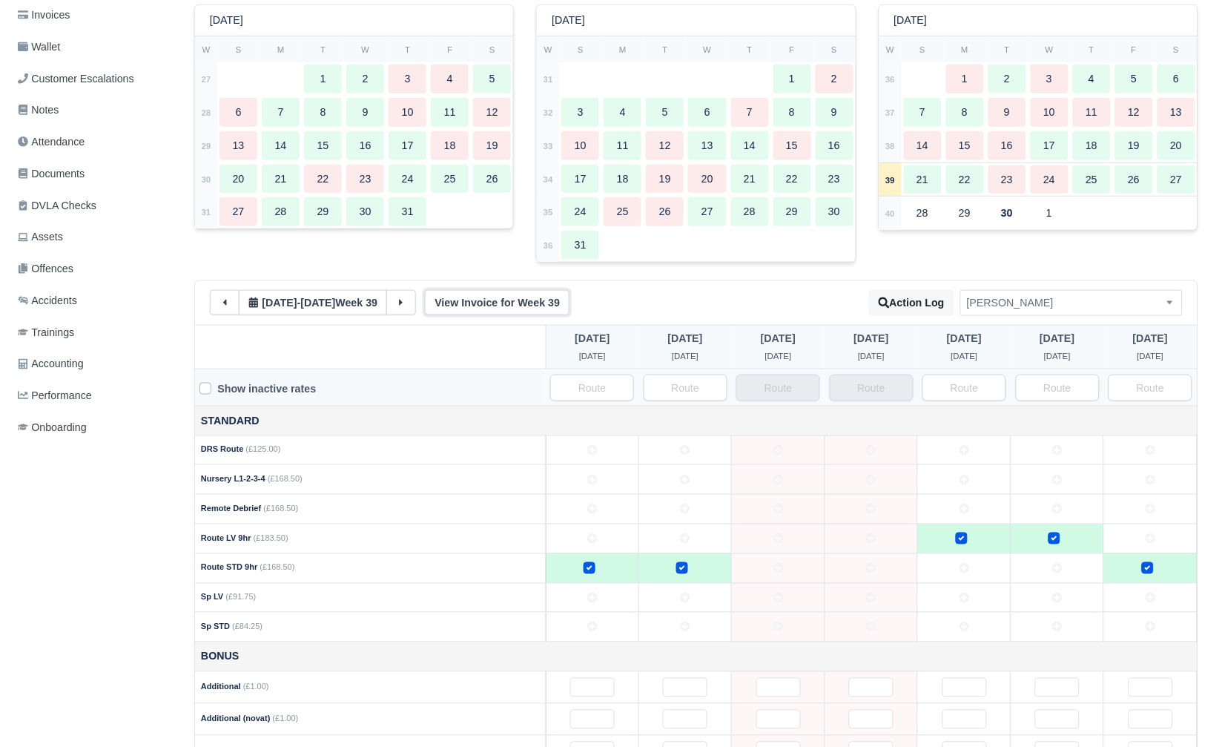
click at [495, 307] on link "View Invoice for Week 39" at bounding box center [497, 302] width 145 height 25
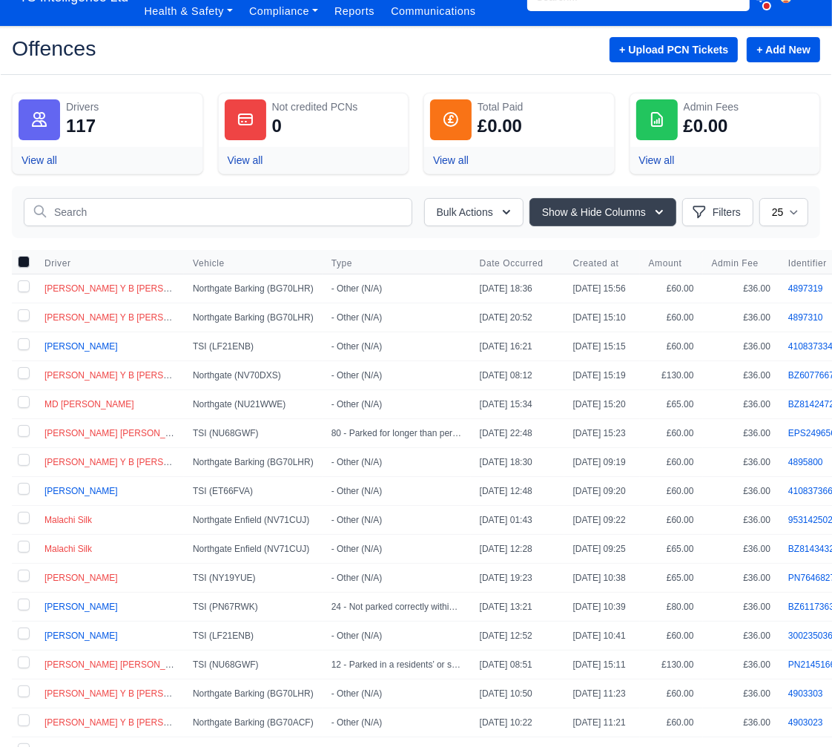
scroll to position [33, 0]
